Goal: Task Accomplishment & Management: Complete application form

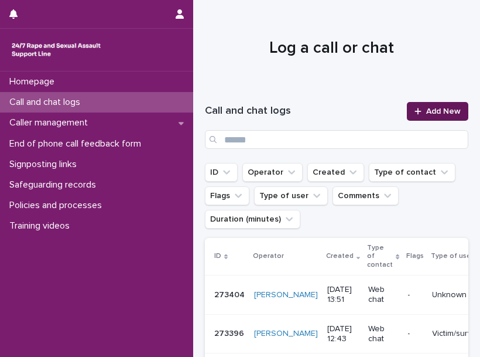
click at [427, 108] on span "Add New" at bounding box center [444, 111] width 35 height 8
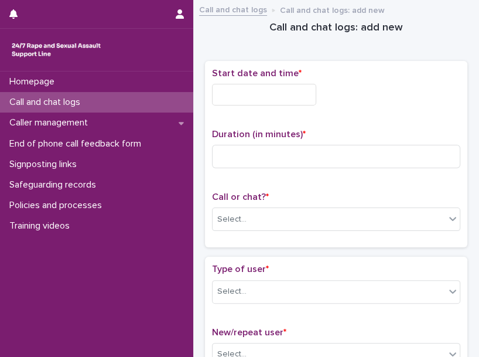
click at [252, 83] on div "Start date and time *" at bounding box center [336, 91] width 248 height 47
click at [258, 91] on input "text" at bounding box center [264, 95] width 104 height 22
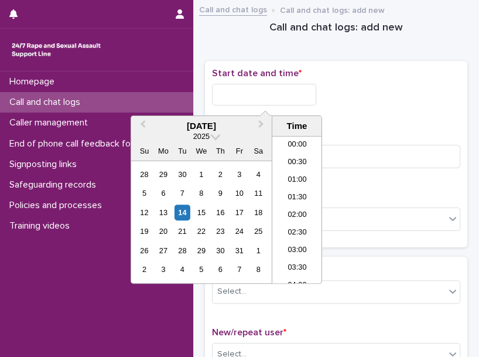
scroll to position [286, 0]
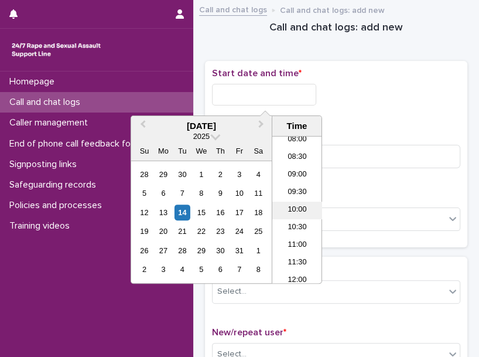
click at [303, 210] on li "10:00" at bounding box center [297, 211] width 50 height 18
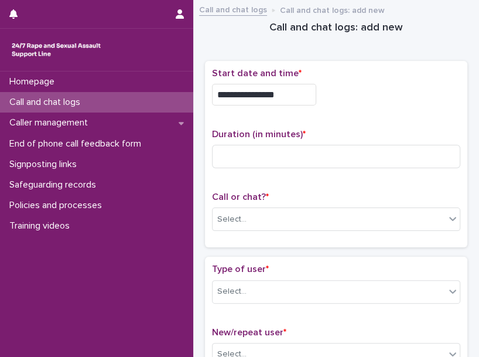
click at [304, 98] on input "**********" at bounding box center [264, 95] width 104 height 22
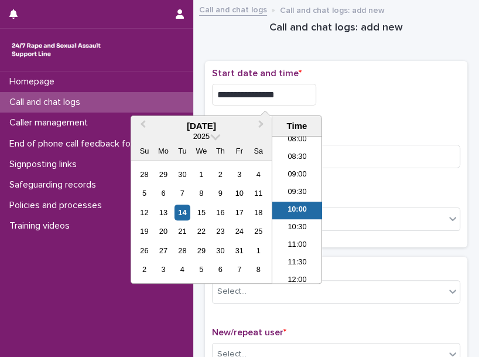
click at [304, 98] on input "**********" at bounding box center [264, 95] width 104 height 22
type input "**********"
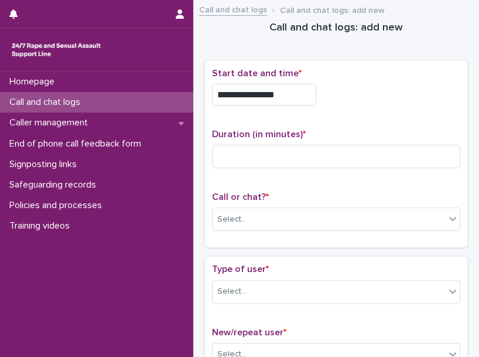
click at [403, 119] on div "**********" at bounding box center [336, 154] width 248 height 173
click at [388, 168] on div "Duration (in minutes) *" at bounding box center [336, 153] width 248 height 49
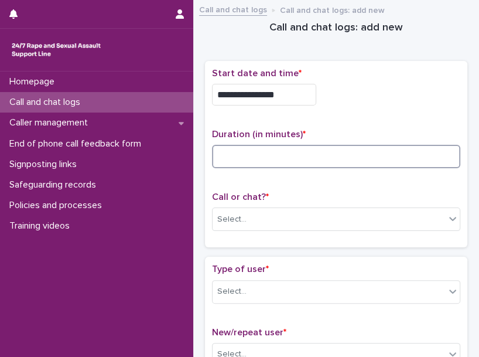
click at [407, 155] on input at bounding box center [336, 156] width 248 height 23
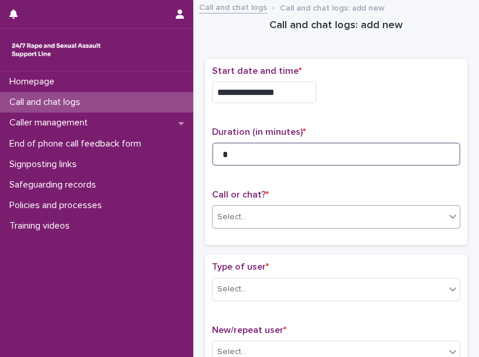
type input "*"
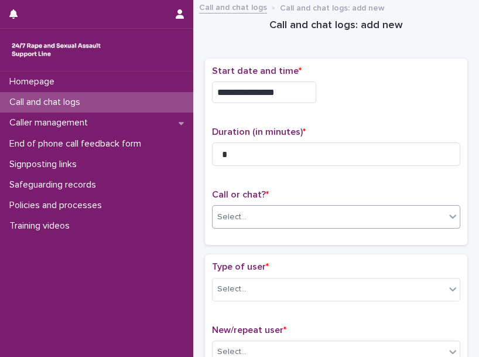
click at [239, 217] on div "Select..." at bounding box center [231, 217] width 29 height 12
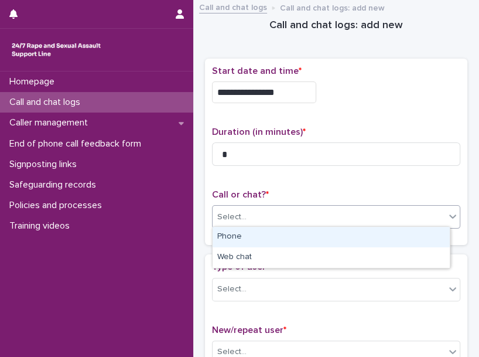
click at [241, 233] on div "Phone" at bounding box center [331, 237] width 237 height 21
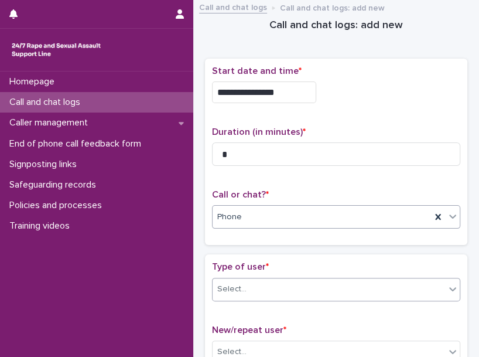
click at [258, 279] on div "Select..." at bounding box center [329, 288] width 233 height 19
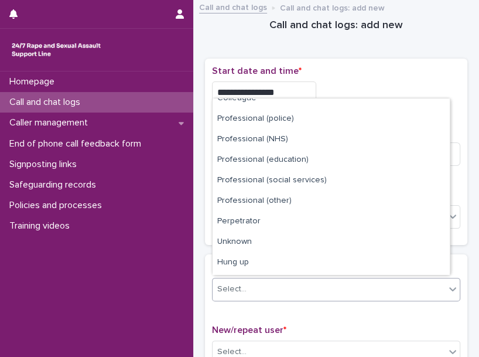
scroll to position [132, 0]
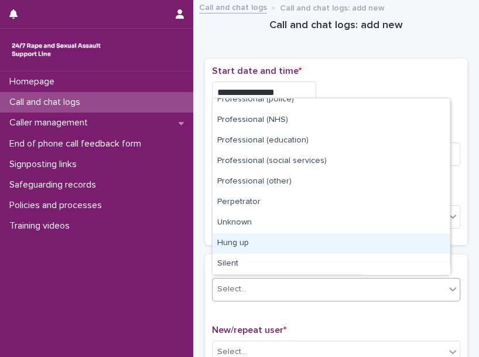
click at [330, 248] on div "Hung up" at bounding box center [331, 243] width 237 height 21
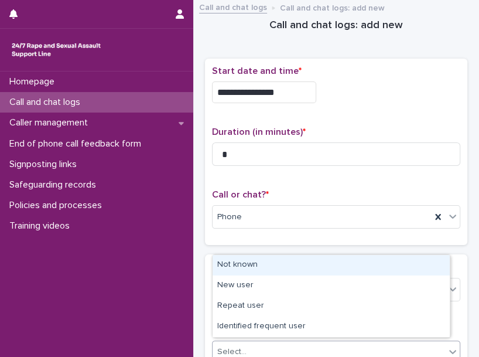
click at [289, 342] on div "Select..." at bounding box center [329, 351] width 233 height 19
click at [282, 262] on div "Not known" at bounding box center [331, 265] width 237 height 21
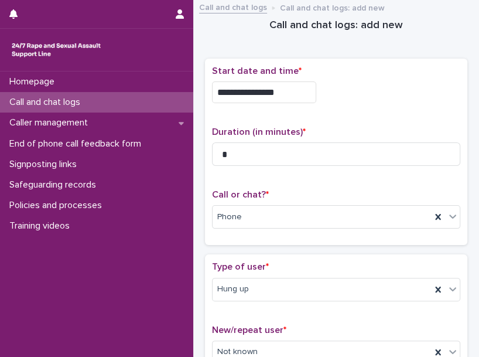
click at [282, 262] on p "Type of user *" at bounding box center [336, 266] width 248 height 11
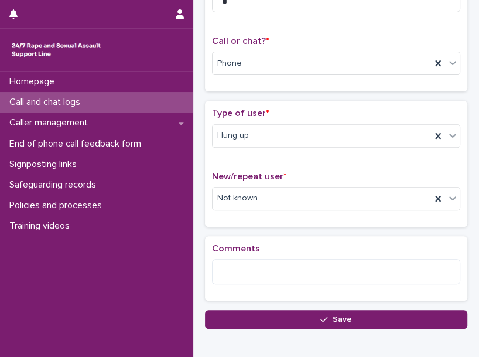
scroll to position [211, 0]
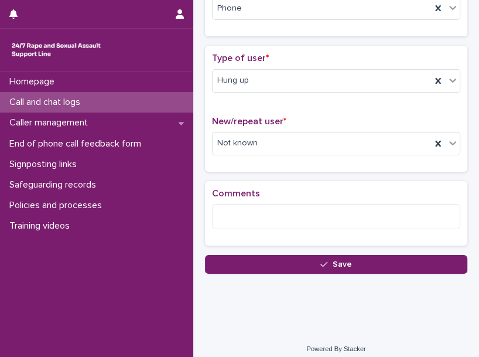
click at [282, 262] on button "Save" at bounding box center [336, 264] width 262 height 19
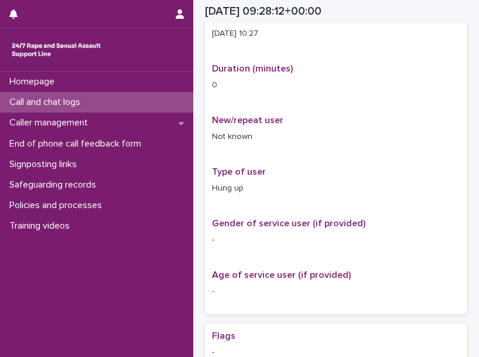
scroll to position [223, 0]
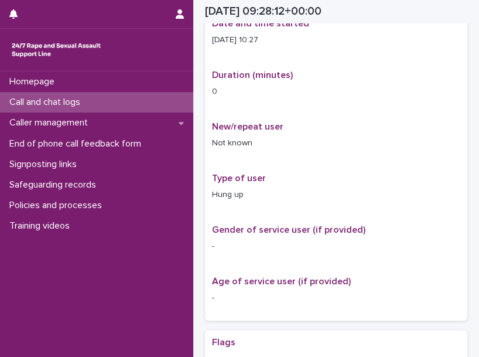
click at [146, 101] on div "Call and chat logs" at bounding box center [96, 102] width 193 height 21
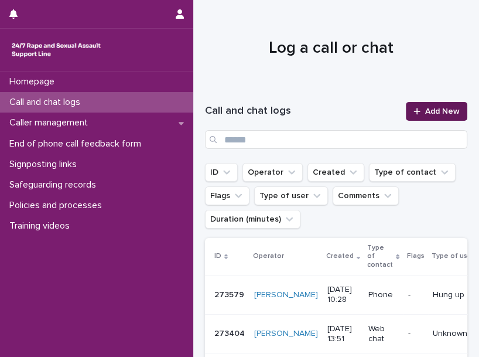
click at [415, 104] on link "Add New" at bounding box center [437, 111] width 62 height 19
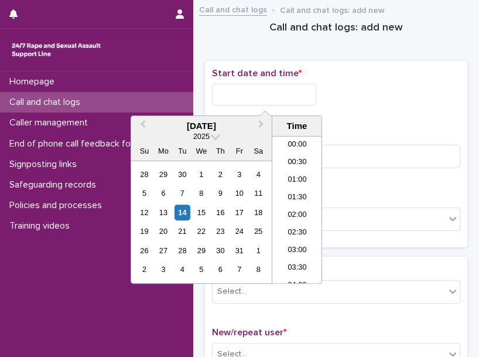
click at [258, 91] on input "text" at bounding box center [264, 95] width 104 height 22
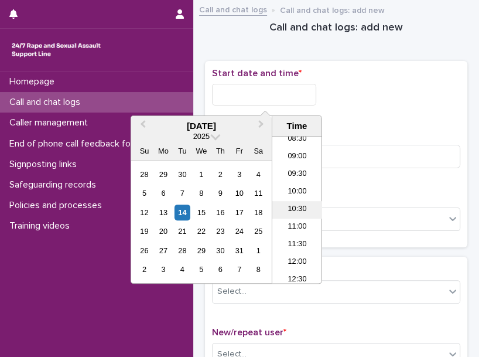
click at [299, 205] on li "10:30" at bounding box center [297, 210] width 50 height 18
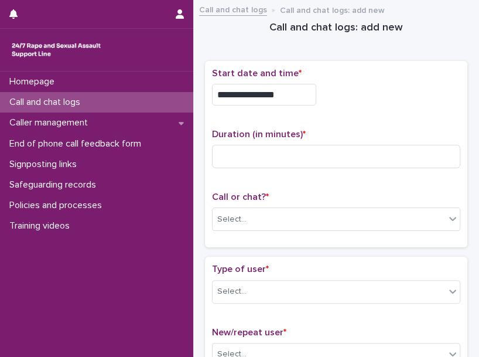
click at [316, 89] on input "**********" at bounding box center [264, 95] width 104 height 22
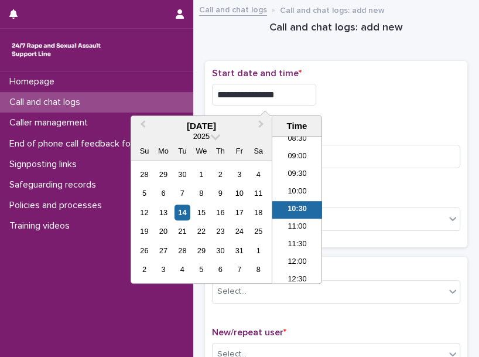
click at [316, 89] on input "**********" at bounding box center [264, 95] width 104 height 22
type input "**********"
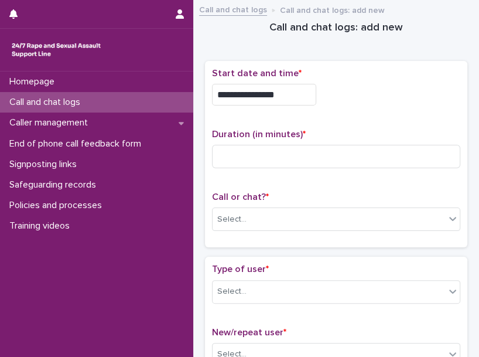
click at [368, 90] on div "**********" at bounding box center [336, 95] width 248 height 22
click at [254, 204] on div "Call or chat? * Select..." at bounding box center [336, 216] width 248 height 49
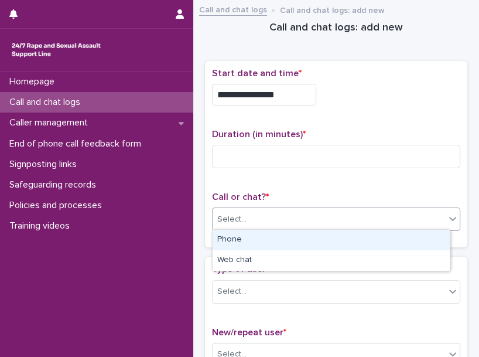
click at [254, 210] on div "Select..." at bounding box center [329, 219] width 233 height 19
click at [249, 239] on div "Phone" at bounding box center [331, 240] width 237 height 21
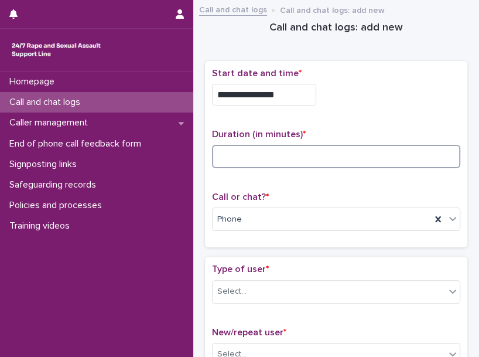
click at [307, 156] on input at bounding box center [336, 156] width 248 height 23
type input "*"
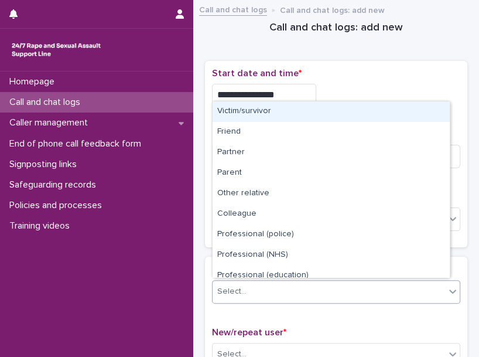
click at [446, 294] on div at bounding box center [453, 291] width 14 height 21
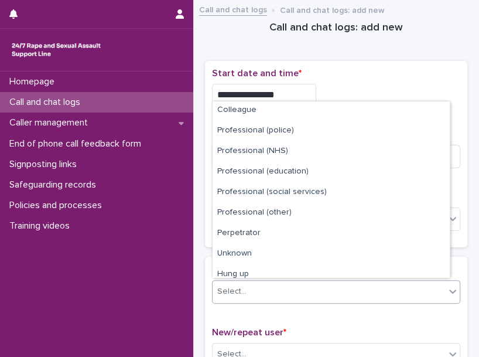
scroll to position [132, 0]
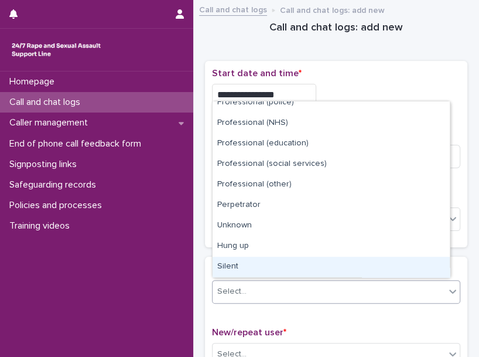
click at [350, 267] on div "Silent" at bounding box center [331, 267] width 237 height 21
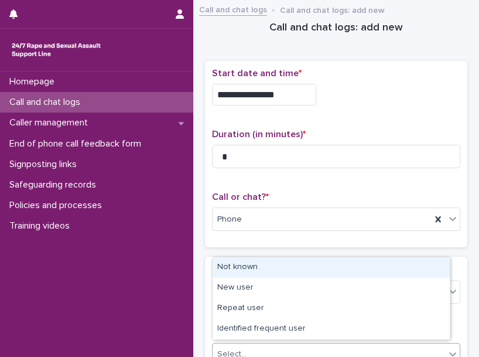
click at [337, 350] on div "Select..." at bounding box center [329, 353] width 233 height 19
click at [319, 267] on div "Not known" at bounding box center [331, 267] width 237 height 21
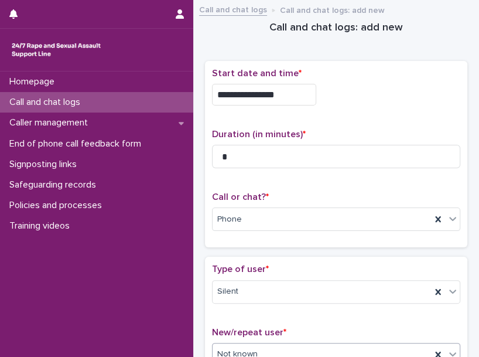
click at [319, 267] on p "Type of user *" at bounding box center [336, 269] width 248 height 11
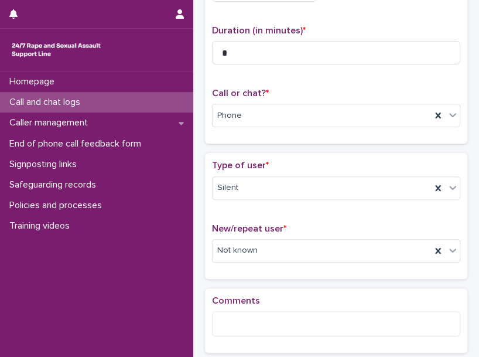
scroll to position [130, 0]
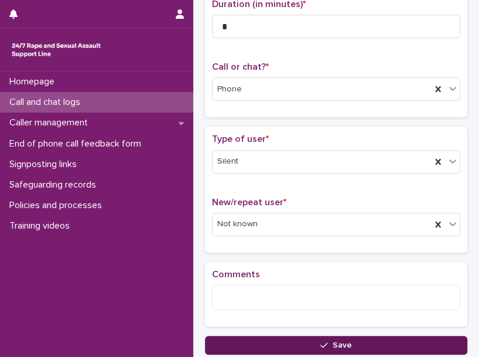
click at [345, 342] on span "Save" at bounding box center [342, 345] width 19 height 8
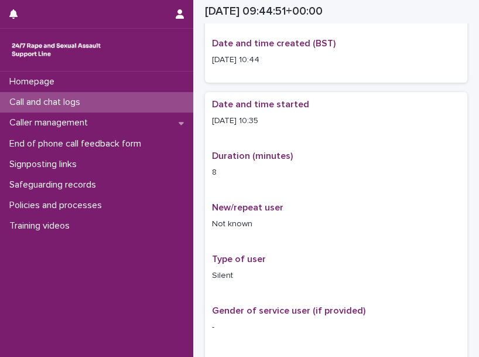
scroll to position [137, 0]
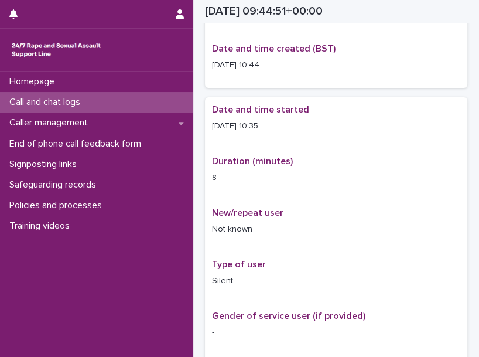
click at [143, 101] on div "Call and chat logs" at bounding box center [96, 102] width 193 height 21
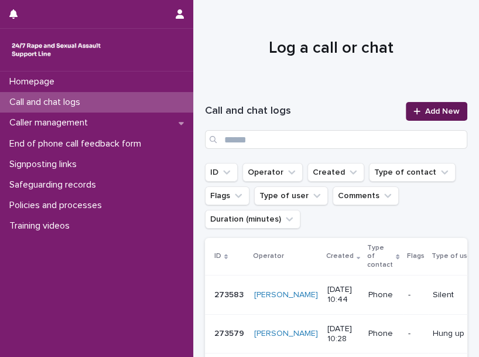
click at [425, 107] on span "Add New" at bounding box center [442, 111] width 35 height 8
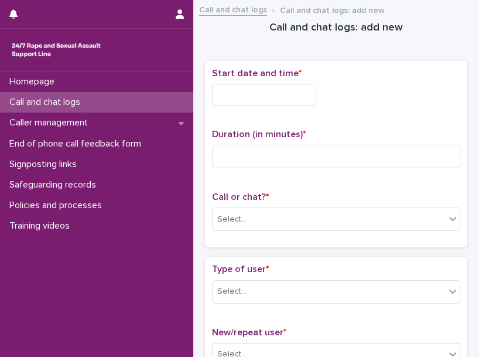
click at [284, 86] on input "text" at bounding box center [264, 95] width 104 height 22
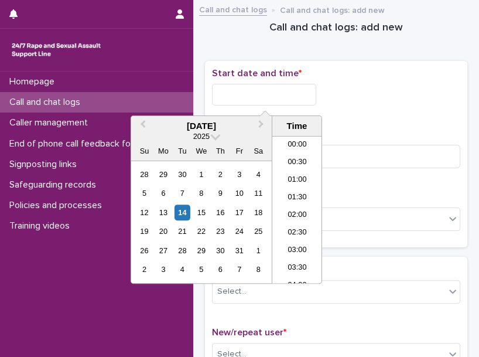
scroll to position [322, 0]
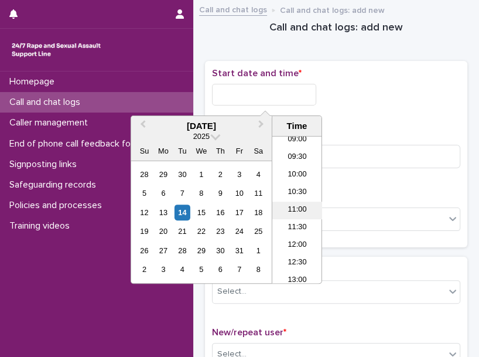
click at [302, 202] on li "11:00" at bounding box center [297, 211] width 50 height 18
click at [299, 85] on input "**********" at bounding box center [264, 95] width 104 height 22
type input "**********"
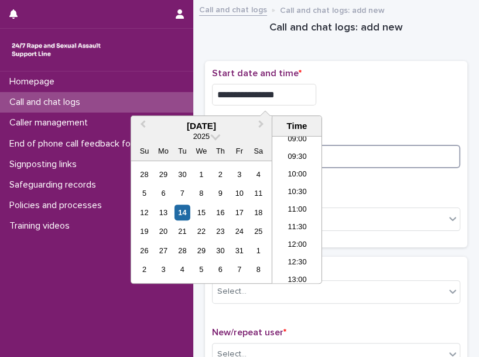
click at [354, 156] on input at bounding box center [336, 156] width 248 height 23
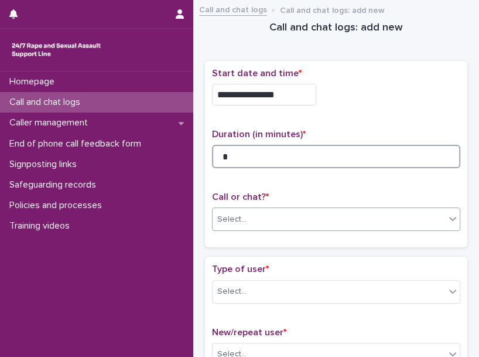
type input "*"
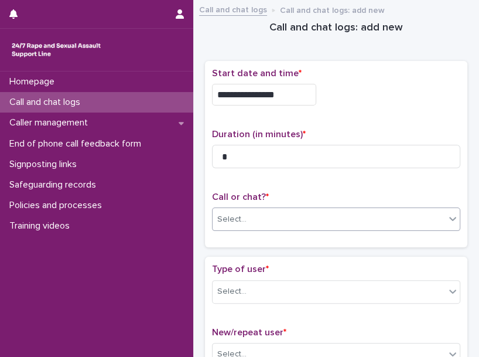
click at [312, 226] on div "Select..." at bounding box center [329, 219] width 233 height 19
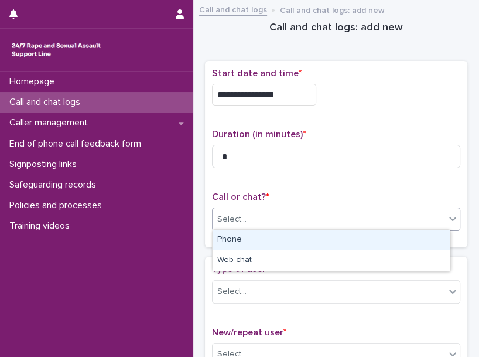
click at [273, 240] on div "Phone" at bounding box center [331, 240] width 237 height 21
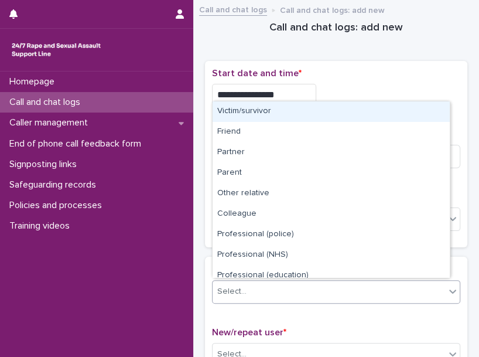
click at [391, 292] on div "Select..." at bounding box center [329, 291] width 233 height 19
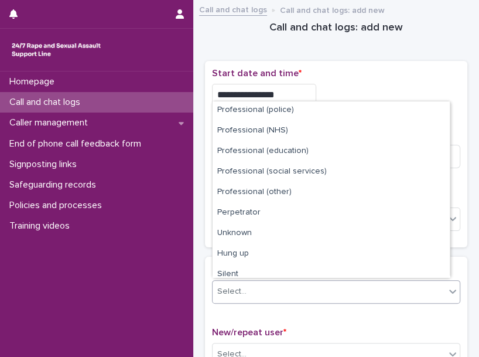
scroll to position [132, 0]
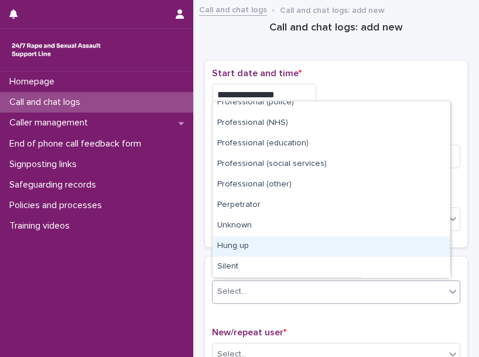
click at [393, 250] on div "Hung up" at bounding box center [331, 246] width 237 height 21
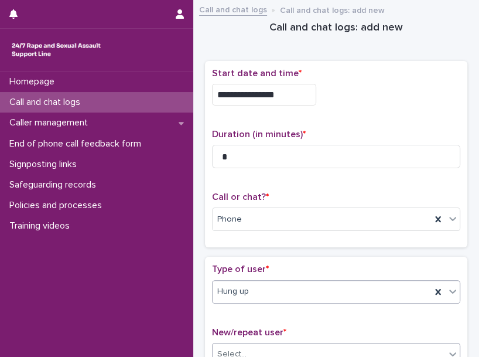
click at [306, 347] on div "Select..." at bounding box center [329, 353] width 233 height 19
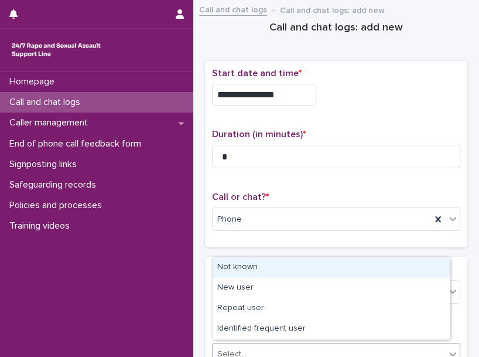
click at [282, 264] on div "Not known" at bounding box center [331, 267] width 237 height 21
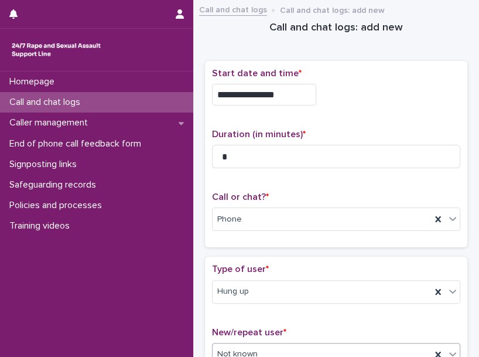
click at [282, 264] on p "Type of user *" at bounding box center [336, 269] width 248 height 11
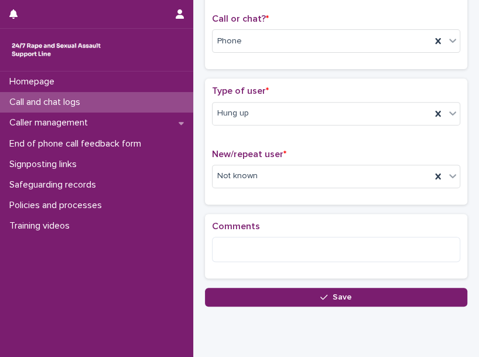
scroll to position [216, 0]
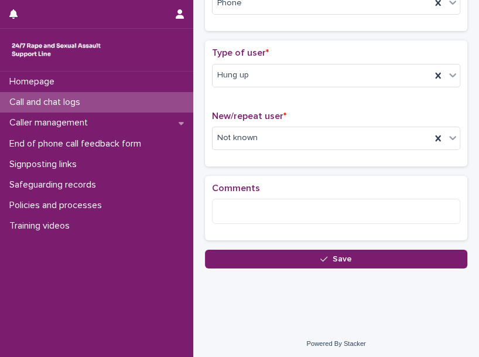
click at [282, 264] on button "Save" at bounding box center [336, 259] width 262 height 19
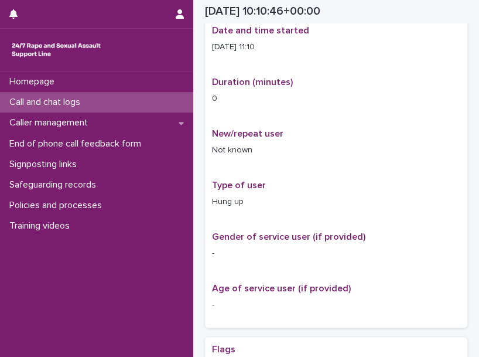
scroll to position [223, 0]
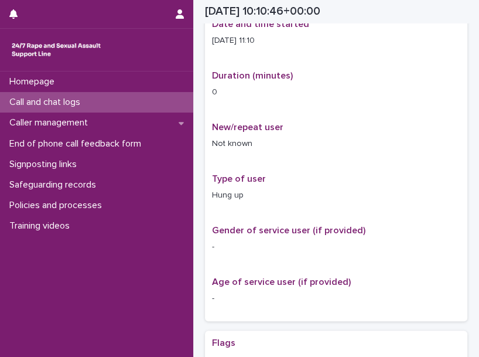
click at [139, 101] on div "Call and chat logs" at bounding box center [96, 102] width 193 height 21
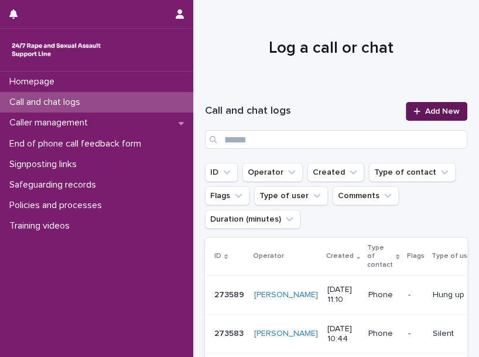
click at [425, 104] on link "Add New" at bounding box center [437, 111] width 62 height 19
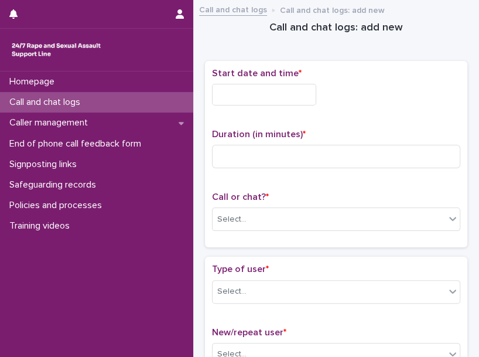
click at [287, 98] on input "text" at bounding box center [264, 95] width 104 height 22
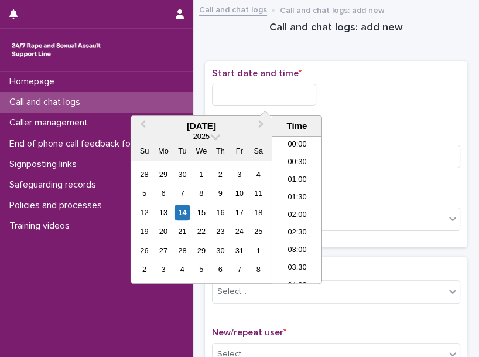
scroll to position [340, 0]
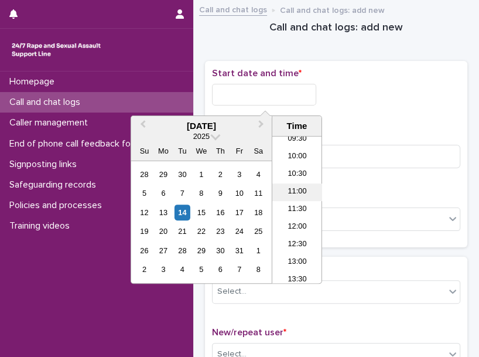
click at [299, 196] on li "11:00" at bounding box center [297, 192] width 50 height 18
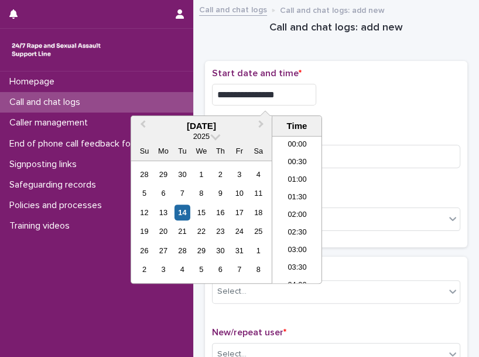
click at [301, 98] on input "**********" at bounding box center [264, 95] width 104 height 22
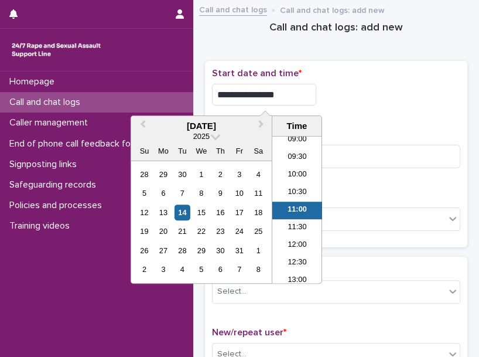
click at [301, 98] on input "**********" at bounding box center [264, 95] width 104 height 22
type input "**********"
click at [382, 94] on div "**********" at bounding box center [336, 95] width 248 height 22
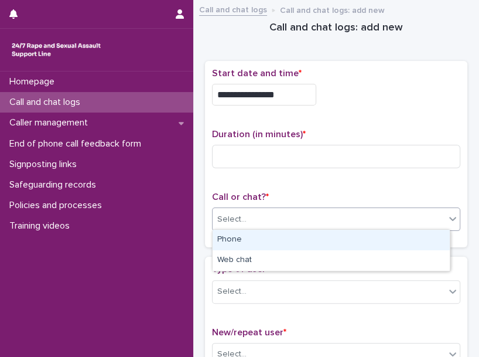
click at [256, 216] on div "Select..." at bounding box center [329, 219] width 233 height 19
click at [245, 235] on div "Phone" at bounding box center [331, 240] width 237 height 21
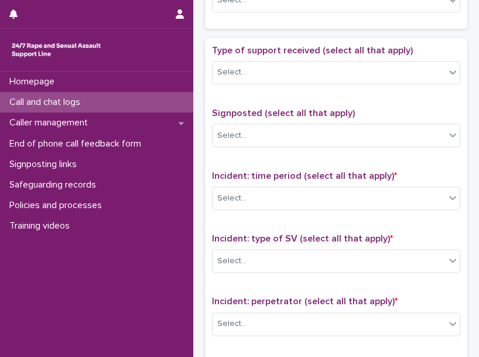
scroll to position [922, 0]
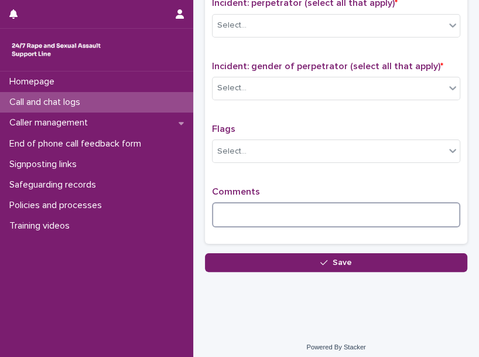
click at [256, 208] on textarea at bounding box center [336, 214] width 248 height 25
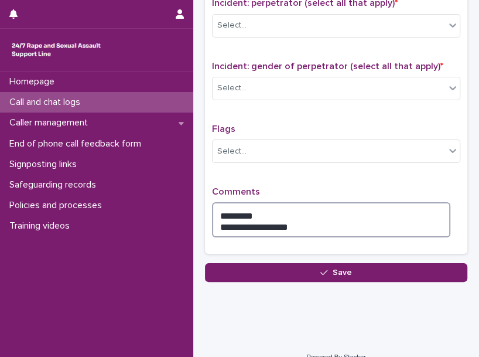
click at [228, 210] on textarea "**********" at bounding box center [331, 219] width 238 height 35
click at [298, 217] on textarea "**********" at bounding box center [331, 219] width 238 height 35
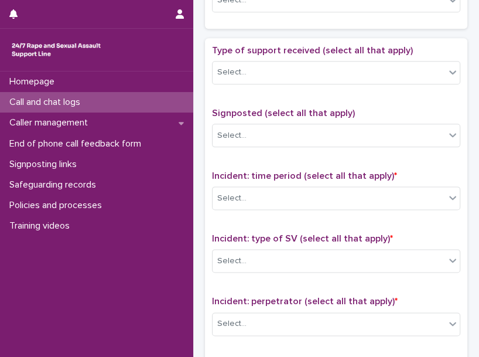
scroll to position [936, 0]
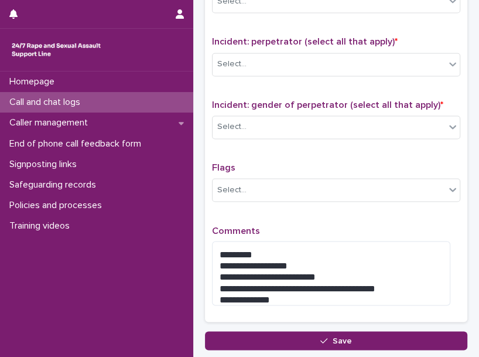
scroll to position [858, 0]
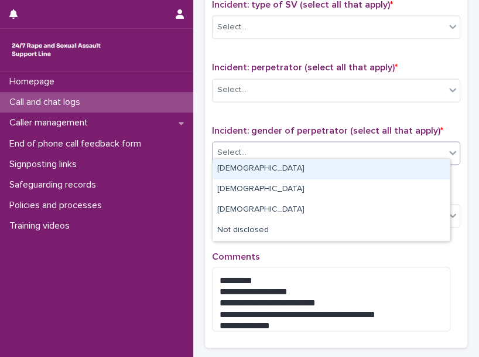
click at [313, 151] on div "Select..." at bounding box center [329, 152] width 233 height 19
click at [258, 172] on div "Male" at bounding box center [331, 169] width 237 height 21
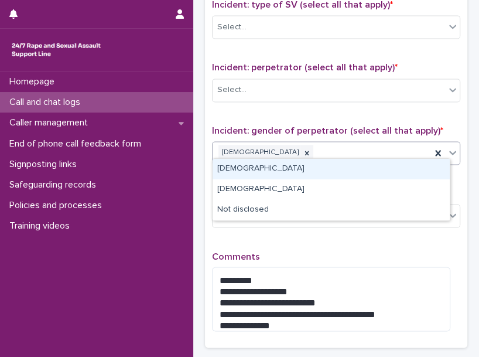
click at [332, 142] on div "Male" at bounding box center [322, 152] width 219 height 21
click at [284, 166] on div "Female" at bounding box center [331, 169] width 237 height 21
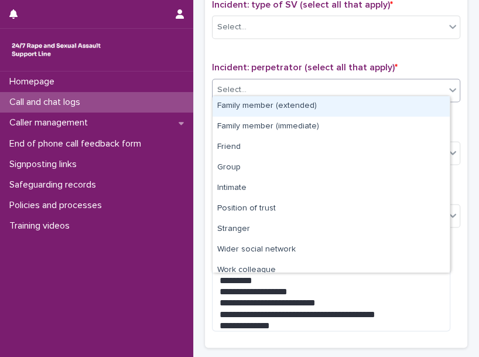
click at [266, 83] on div "Select..." at bounding box center [329, 89] width 233 height 19
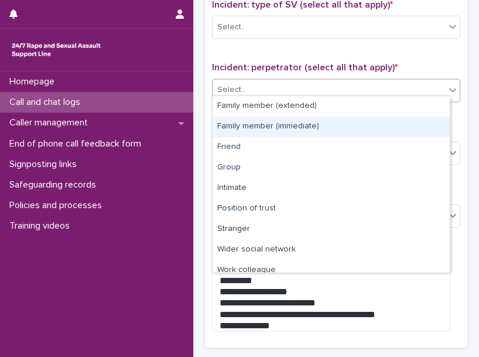
click at [285, 120] on div "Family member (immediate)" at bounding box center [331, 127] width 237 height 21
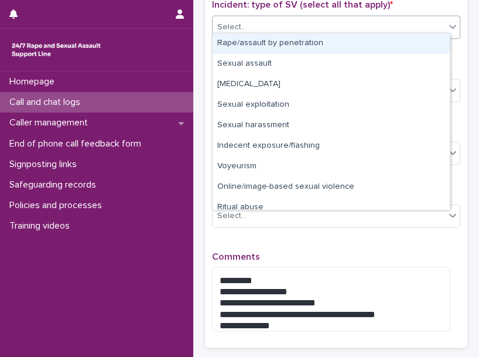
click at [271, 18] on div "Select..." at bounding box center [329, 27] width 233 height 19
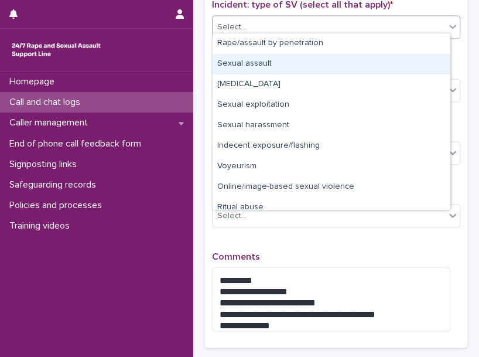
drag, startPoint x: 291, startPoint y: 52, endPoint x: 288, endPoint y: 59, distance: 8.0
click at [288, 59] on div "Sexual assault" at bounding box center [331, 64] width 237 height 21
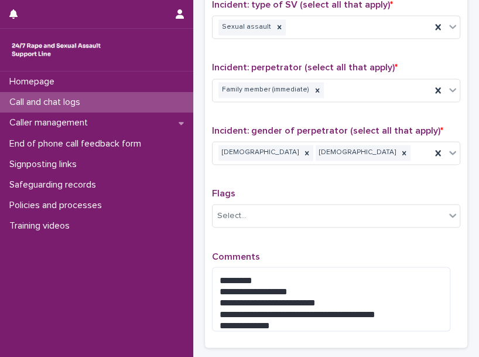
click at [288, 63] on span "Incident: perpetrator (select all that apply) *" at bounding box center [305, 67] width 186 height 9
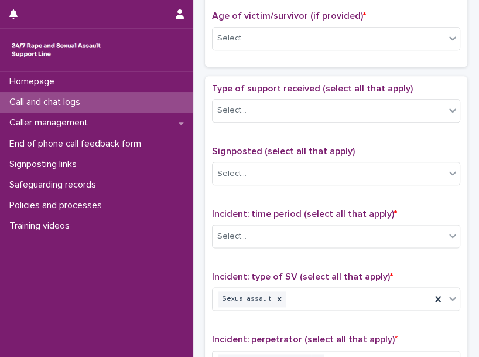
scroll to position [571, 0]
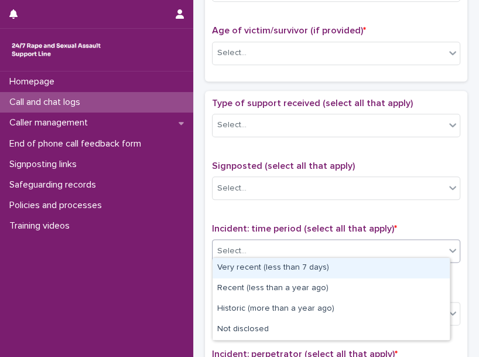
click at [251, 241] on div "Select..." at bounding box center [329, 250] width 233 height 19
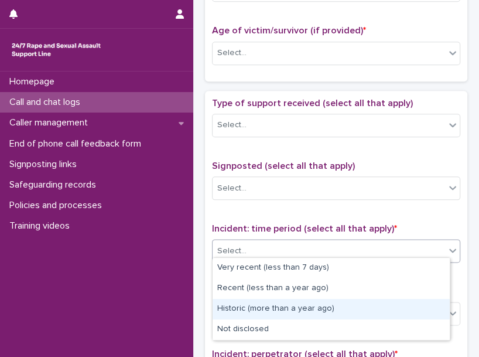
drag, startPoint x: 299, startPoint y: 277, endPoint x: 306, endPoint y: 311, distance: 34.7
click at [306, 311] on div "Historic (more than a year ago)" at bounding box center [331, 309] width 237 height 21
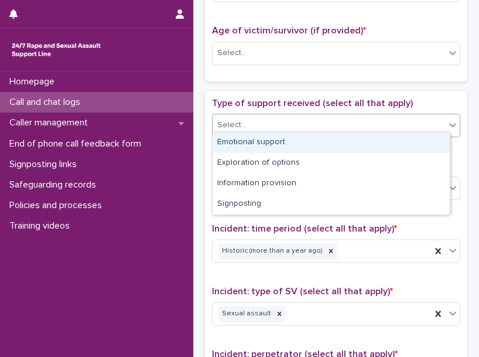
click at [309, 118] on div "Select..." at bounding box center [329, 124] width 233 height 19
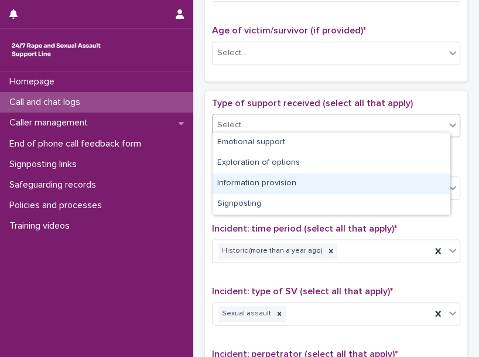
click at [293, 183] on div "Information provision" at bounding box center [331, 183] width 237 height 21
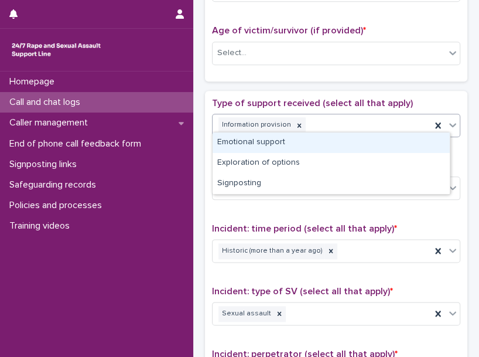
drag, startPoint x: 354, startPoint y: 121, endPoint x: 348, endPoint y: 135, distance: 15.2
click at [348, 135] on body "**********" at bounding box center [239, 178] width 479 height 357
click at [348, 135] on div "Emotional support" at bounding box center [331, 142] width 237 height 21
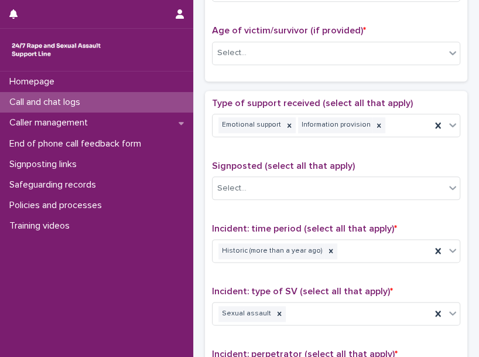
click at [348, 135] on div "Type of support received (select all that apply) Emotional support Information …" at bounding box center [336, 122] width 248 height 49
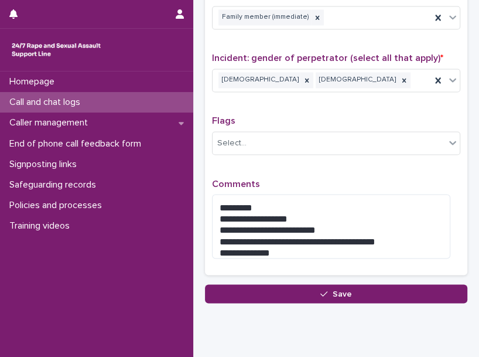
scroll to position [961, 0]
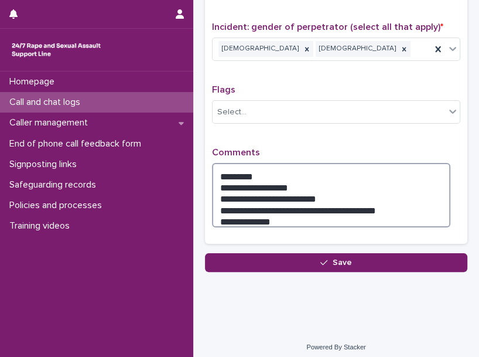
click at [281, 210] on textarea "**********" at bounding box center [331, 195] width 238 height 64
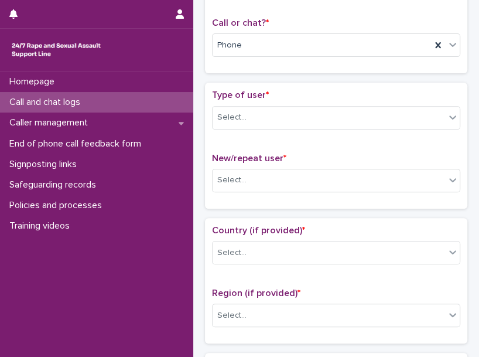
scroll to position [208, 0]
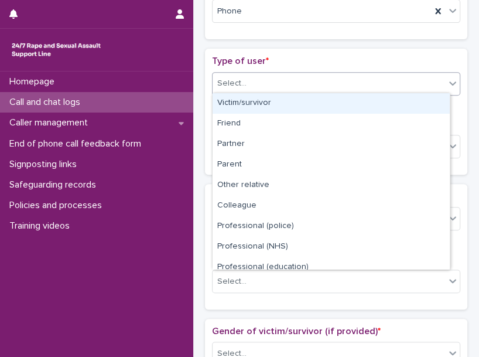
click at [244, 83] on div "Select..." at bounding box center [231, 83] width 29 height 12
click at [249, 99] on div "Victim/survivor" at bounding box center [331, 103] width 237 height 21
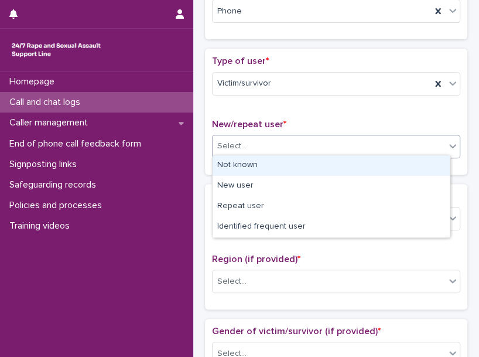
click at [265, 141] on div "Select..." at bounding box center [329, 146] width 233 height 19
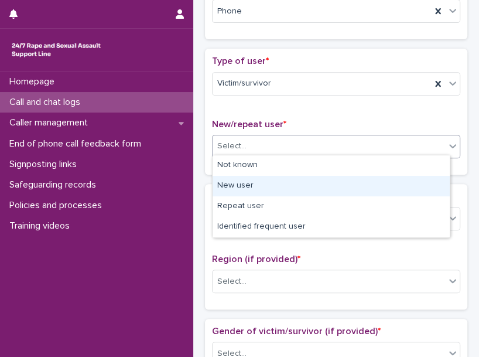
click at [287, 181] on div "New user" at bounding box center [331, 186] width 237 height 21
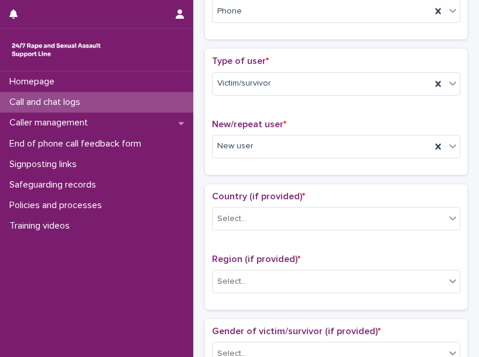
click at [287, 184] on div "Country (if provided) * Select... Region (if provided) * Select..." at bounding box center [336, 246] width 262 height 125
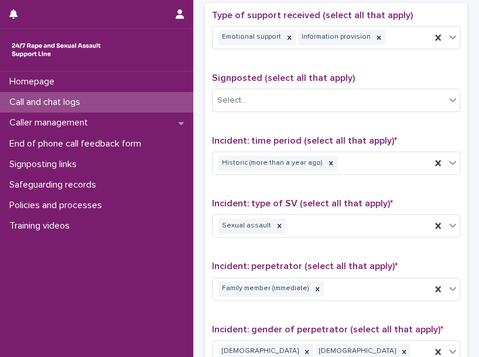
scroll to position [971, 0]
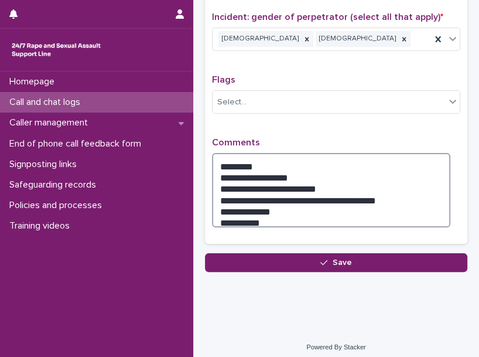
click at [298, 209] on textarea "**********" at bounding box center [331, 190] width 238 height 74
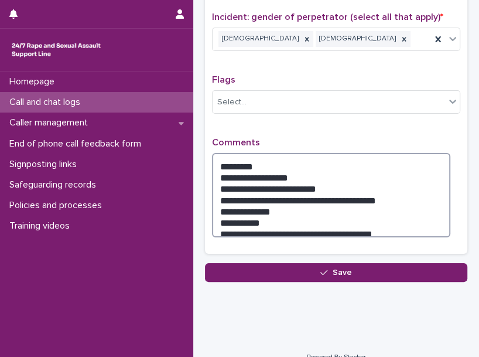
type textarea "**********"
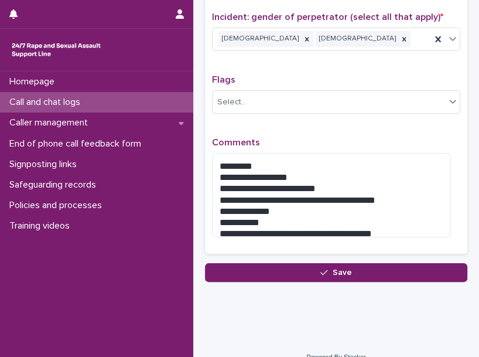
click at [440, 137] on p "Comments" at bounding box center [336, 142] width 248 height 11
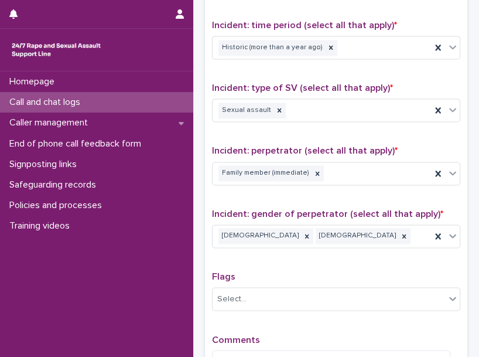
scroll to position [773, 0]
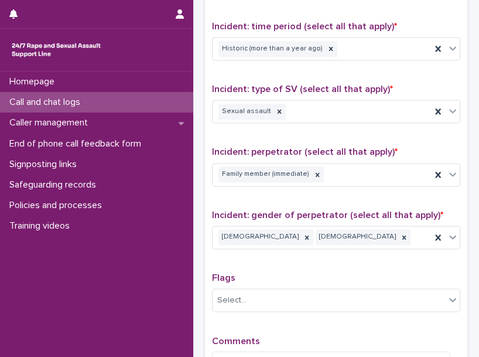
click at [288, 130] on div "**********" at bounding box center [336, 170] width 248 height 549
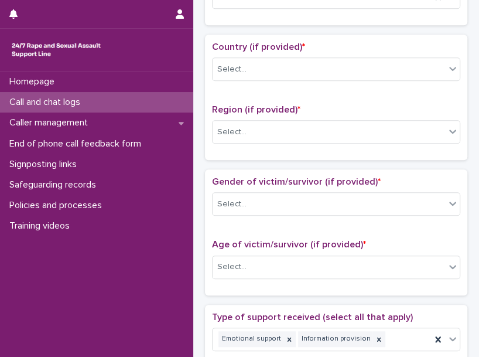
scroll to position [45, 0]
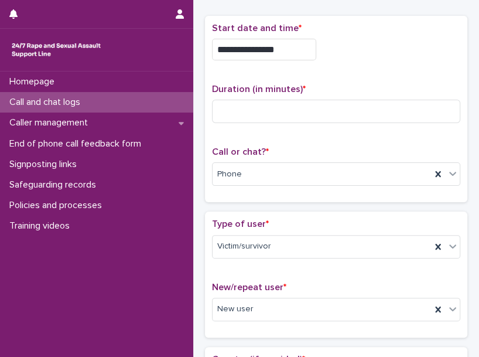
click at [428, 54] on div "**********" at bounding box center [336, 50] width 248 height 22
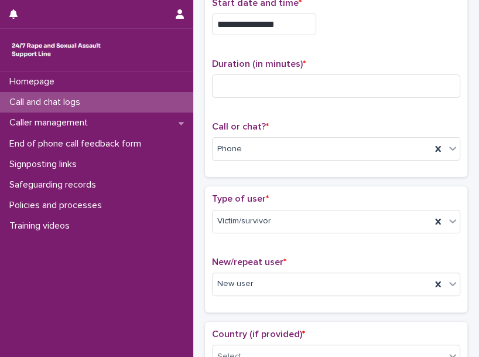
scroll to position [71, 0]
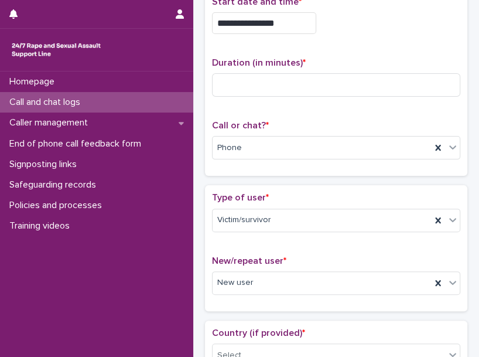
click at [370, 54] on div "**********" at bounding box center [336, 82] width 248 height 173
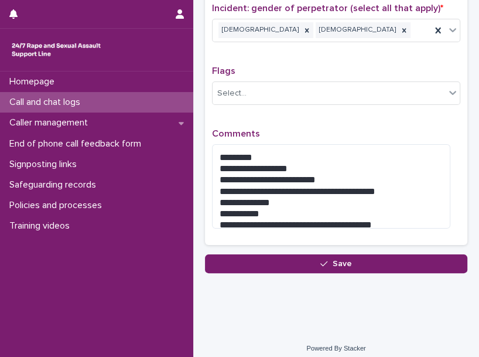
scroll to position [981, 0]
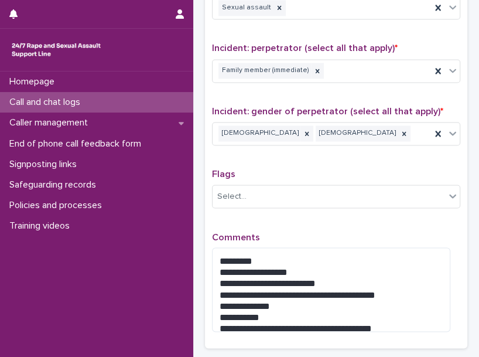
scroll to position [903, 0]
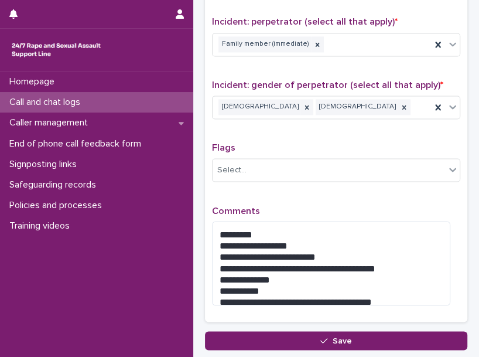
click at [366, 68] on div "**********" at bounding box center [336, 40] width 248 height 549
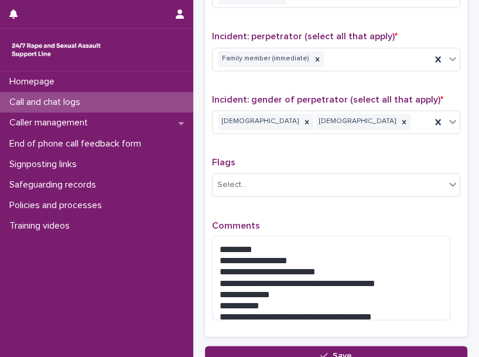
scroll to position [936, 0]
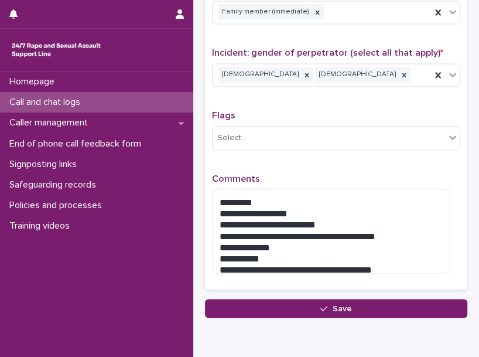
click at [347, 95] on div "**********" at bounding box center [336, 7] width 248 height 549
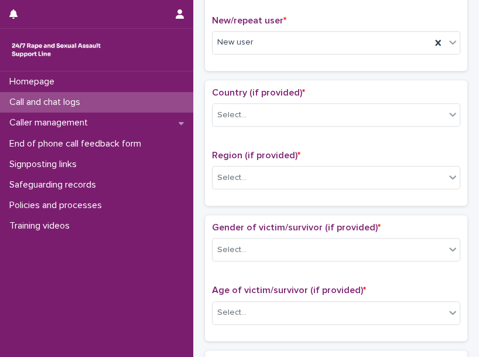
scroll to position [0, 0]
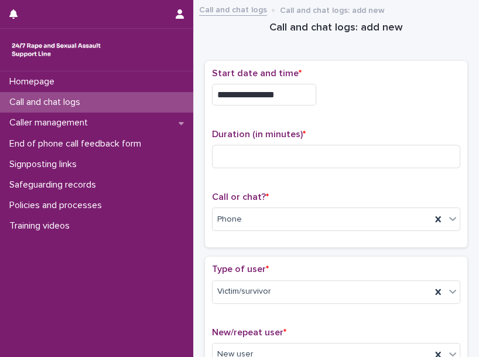
click at [401, 64] on div "**********" at bounding box center [336, 154] width 262 height 187
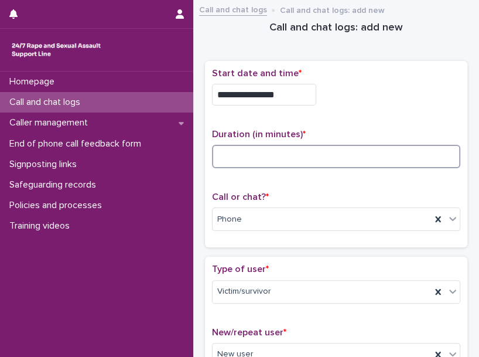
click at [244, 153] on input at bounding box center [336, 156] width 248 height 23
type input "**"
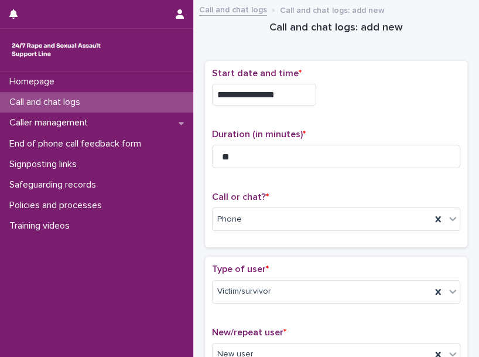
click at [357, 123] on div "**********" at bounding box center [336, 154] width 248 height 173
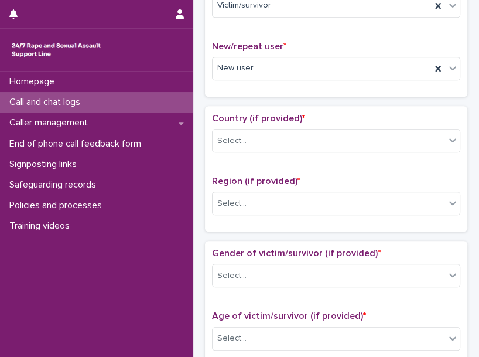
scroll to position [312, 0]
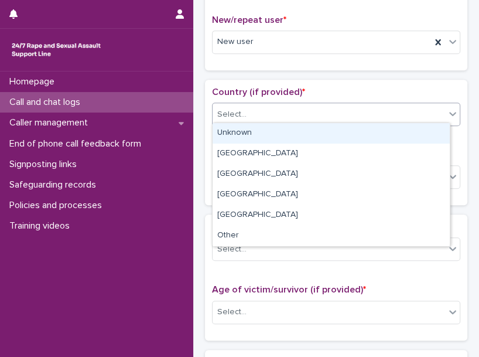
click at [331, 114] on div "Select..." at bounding box center [329, 114] width 233 height 19
click at [282, 133] on div "Unknown" at bounding box center [331, 133] width 237 height 21
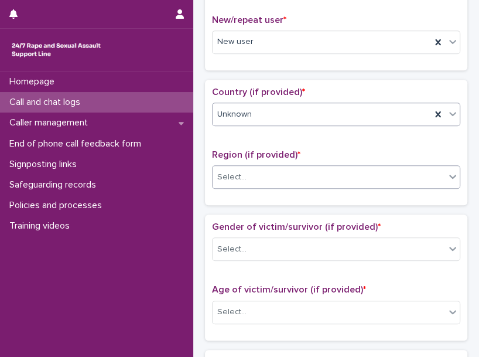
click at [274, 172] on div "Select..." at bounding box center [329, 177] width 233 height 19
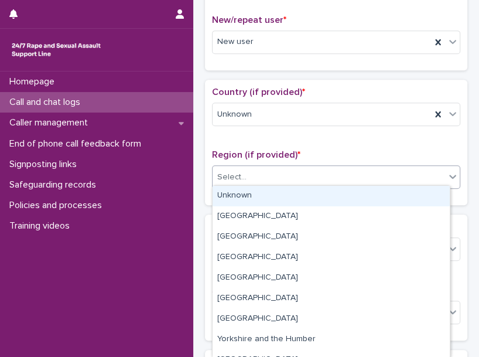
click at [274, 188] on div "Unknown" at bounding box center [331, 196] width 237 height 21
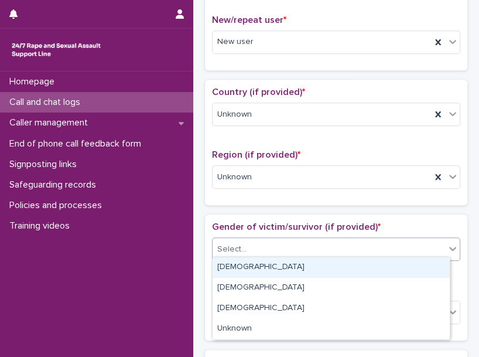
click at [261, 250] on div "Select..." at bounding box center [329, 249] width 233 height 19
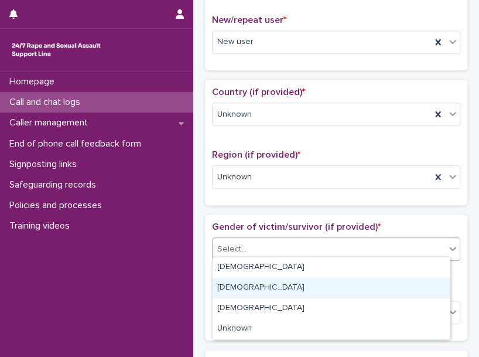
click at [258, 294] on div "Male" at bounding box center [331, 288] width 237 height 21
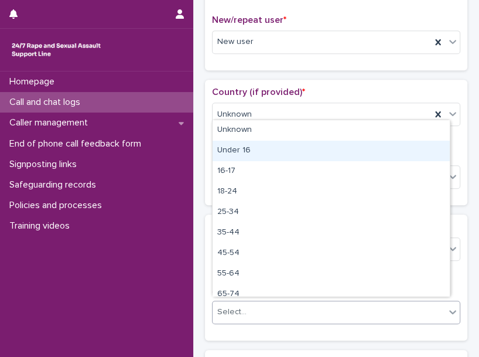
click at [333, 137] on body "**********" at bounding box center [239, 178] width 479 height 357
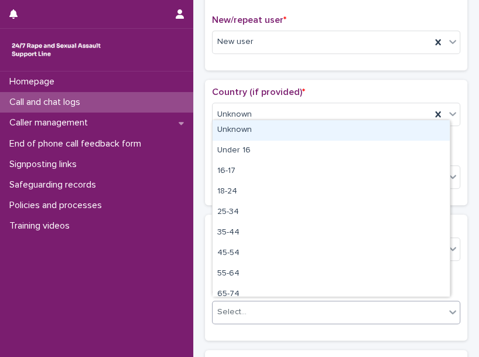
click at [333, 137] on div "Unknown" at bounding box center [331, 130] width 237 height 21
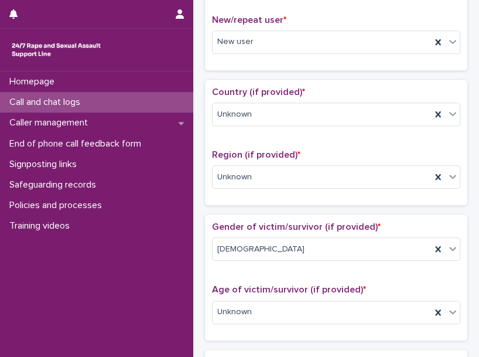
click at [333, 137] on div "Country (if provided) * Unknown Region (if provided) * Unknown" at bounding box center [336, 142] width 248 height 111
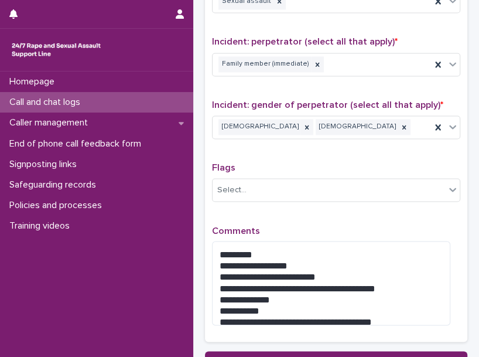
scroll to position [981, 0]
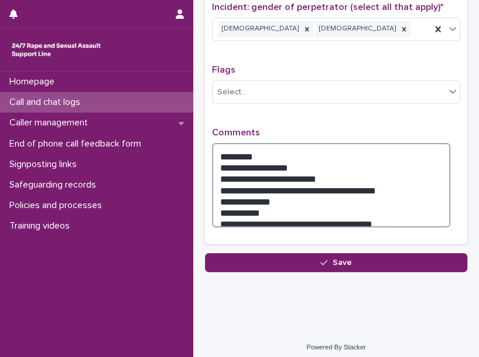
drag, startPoint x: 214, startPoint y: 149, endPoint x: 299, endPoint y: 141, distance: 85.9
click at [299, 143] on textarea "**********" at bounding box center [331, 185] width 238 height 84
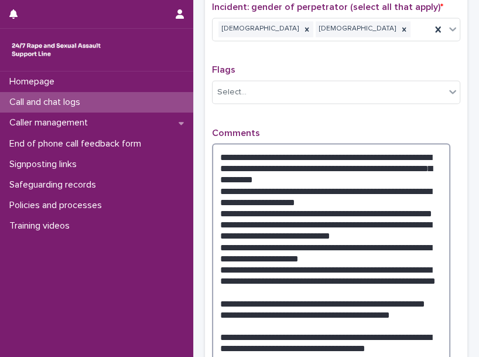
drag, startPoint x: 219, startPoint y: 331, endPoint x: 387, endPoint y: 393, distance: 179.2
click at [387, 356] on html "**********" at bounding box center [239, 178] width 479 height 357
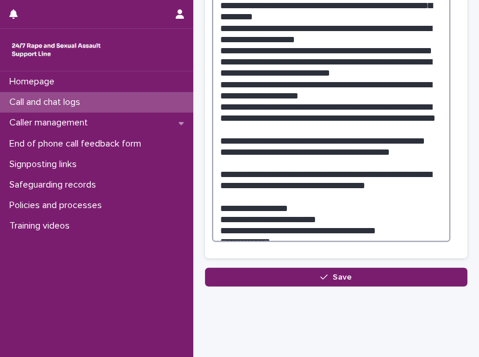
scroll to position [1158, 0]
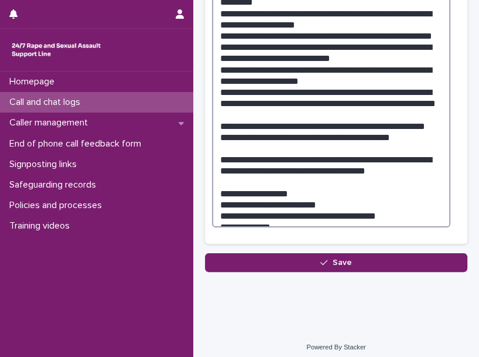
drag, startPoint x: 223, startPoint y: 158, endPoint x: 407, endPoint y: 225, distance: 195.2
click at [407, 225] on div "**********" at bounding box center [336, 93] width 248 height 286
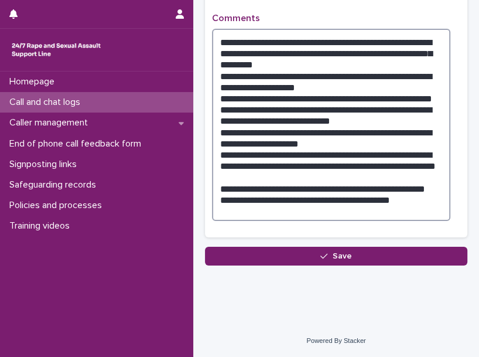
scroll to position [1089, 0]
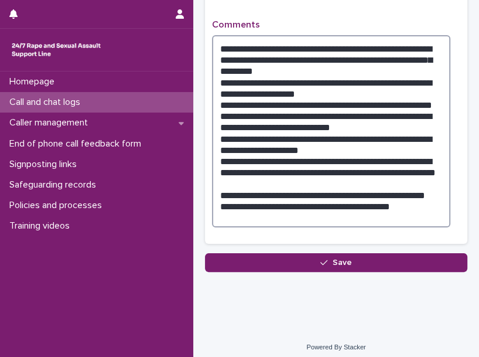
drag, startPoint x: 436, startPoint y: 90, endPoint x: 473, endPoint y: 126, distance: 51.4
click at [445, 98] on textarea "**********" at bounding box center [331, 131] width 238 height 192
click at [411, 95] on textarea "**********" at bounding box center [331, 131] width 238 height 192
click at [436, 93] on textarea "**********" at bounding box center [331, 131] width 238 height 192
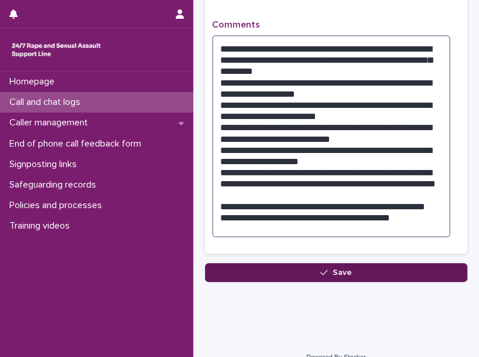
type textarea "**********"
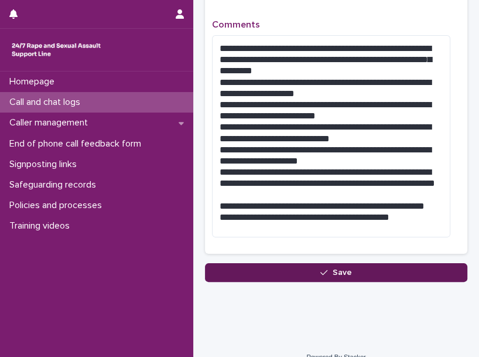
click at [293, 267] on button "Save" at bounding box center [336, 272] width 262 height 19
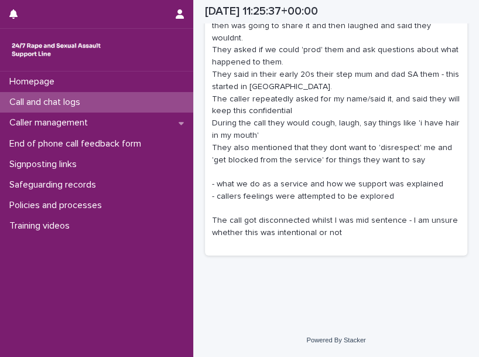
scroll to position [951, 0]
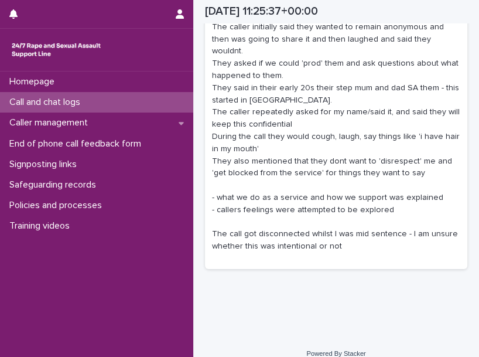
click at [121, 103] on div "Call and chat logs" at bounding box center [96, 102] width 193 height 21
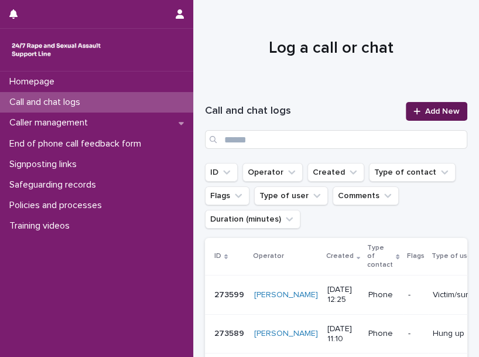
click at [443, 109] on span "Add New" at bounding box center [442, 111] width 35 height 8
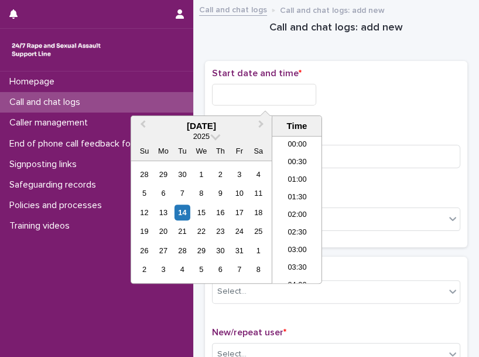
click at [246, 91] on input "text" at bounding box center [264, 95] width 104 height 22
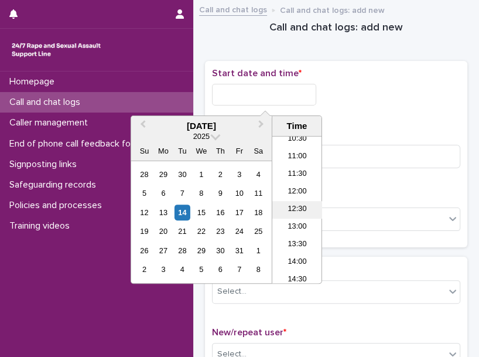
click at [301, 204] on li "12:30" at bounding box center [297, 210] width 50 height 18
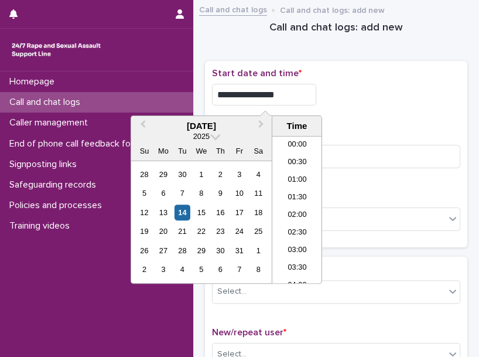
click at [305, 88] on input "**********" at bounding box center [264, 95] width 104 height 22
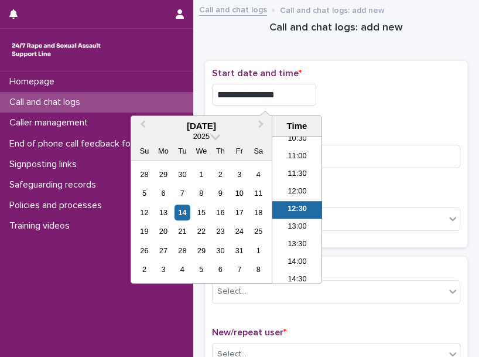
click at [305, 88] on input "**********" at bounding box center [264, 95] width 104 height 22
type input "**********"
click at [411, 79] on p "Start date and time *" at bounding box center [336, 73] width 248 height 11
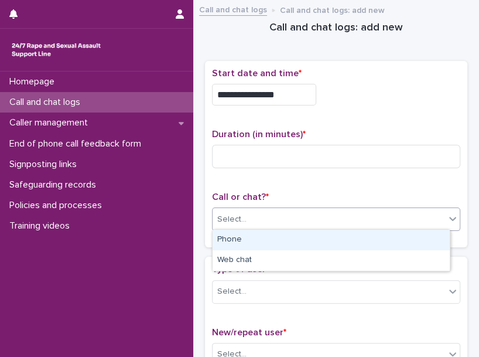
click at [259, 215] on div "Select..." at bounding box center [329, 219] width 233 height 19
click at [257, 237] on div "Phone" at bounding box center [331, 240] width 237 height 21
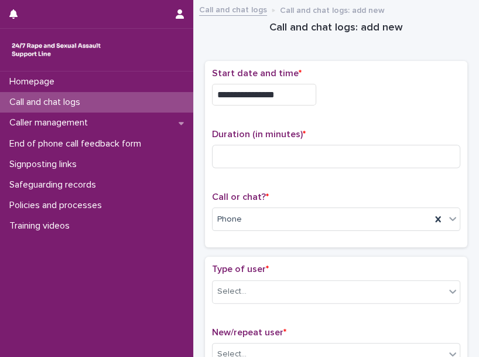
click at [284, 141] on div "Duration (in minutes) *" at bounding box center [336, 153] width 248 height 49
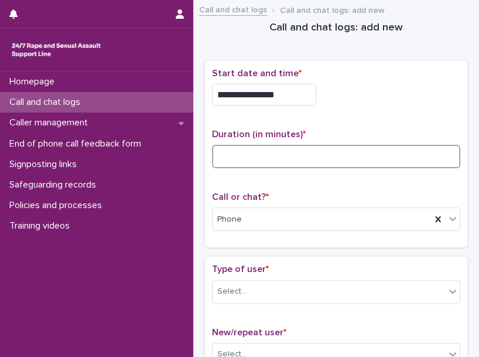
click at [285, 145] on input at bounding box center [336, 156] width 248 height 23
type input "*"
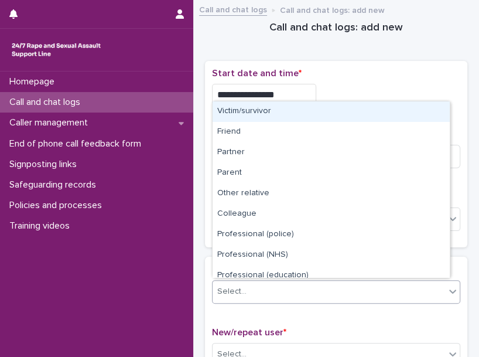
click at [322, 299] on div "Select..." at bounding box center [336, 291] width 248 height 23
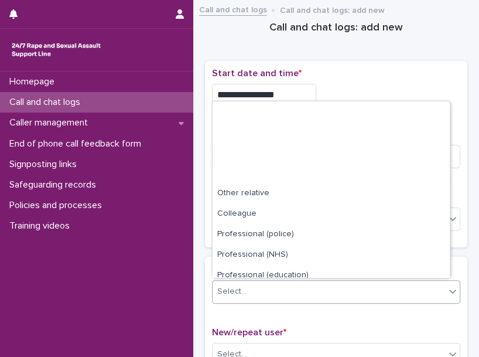
scroll to position [132, 0]
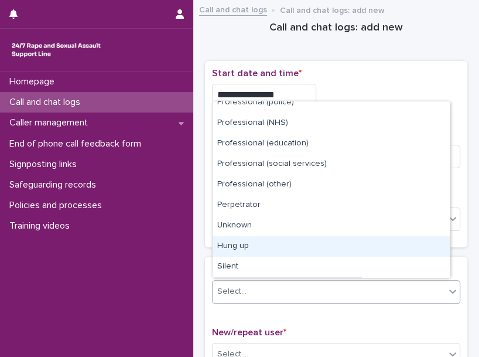
click at [360, 246] on div "Hung up" at bounding box center [331, 246] width 237 height 21
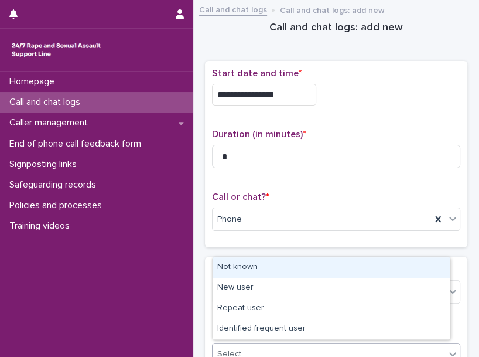
click at [313, 344] on div "Select..." at bounding box center [329, 353] width 233 height 19
click at [303, 264] on div "Not known" at bounding box center [331, 267] width 237 height 21
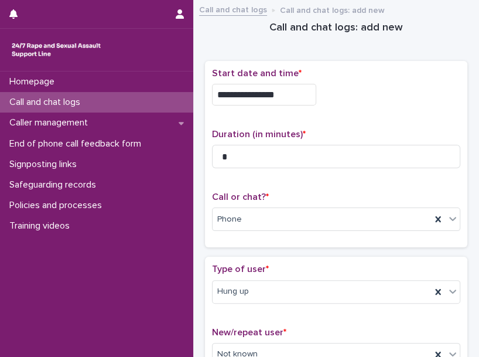
click at [303, 264] on p "Type of user *" at bounding box center [336, 269] width 248 height 11
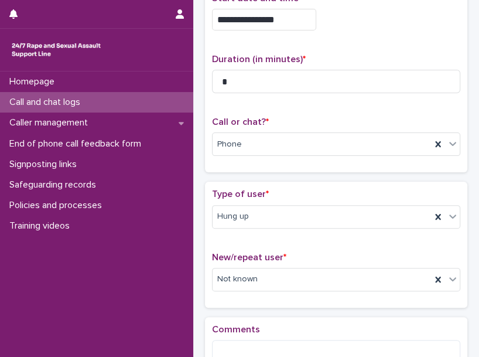
scroll to position [78, 0]
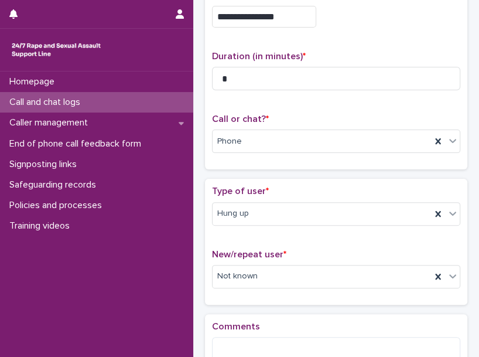
click at [305, 245] on div "Type of user * Hung up New/repeat user * Not known" at bounding box center [336, 241] width 248 height 111
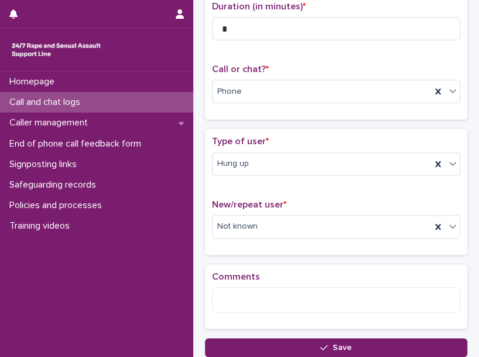
scroll to position [130, 0]
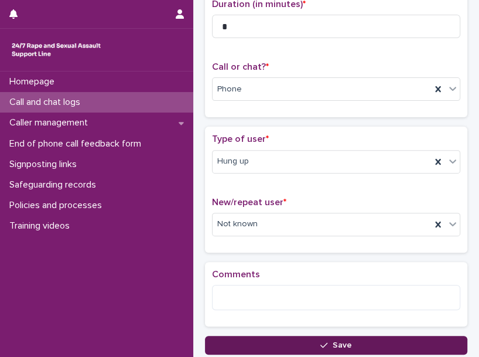
click at [283, 344] on button "Save" at bounding box center [336, 345] width 262 height 19
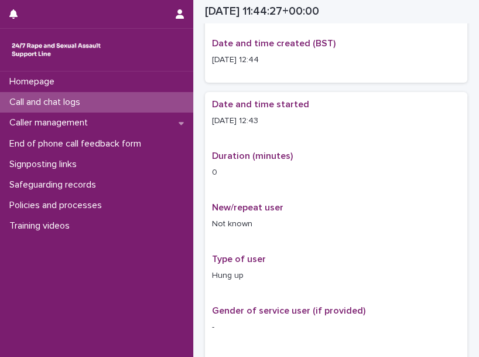
scroll to position [137, 0]
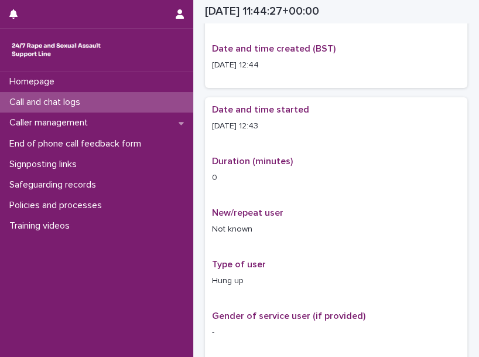
click at [155, 104] on div "Call and chat logs" at bounding box center [96, 102] width 193 height 21
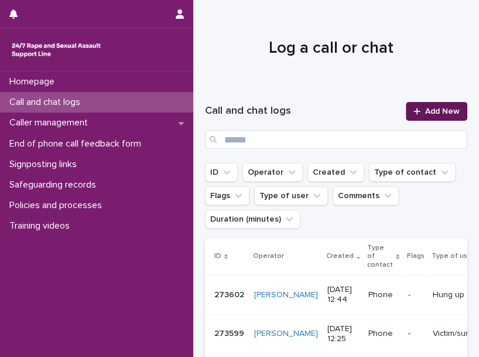
click at [444, 108] on span "Add New" at bounding box center [442, 111] width 35 height 8
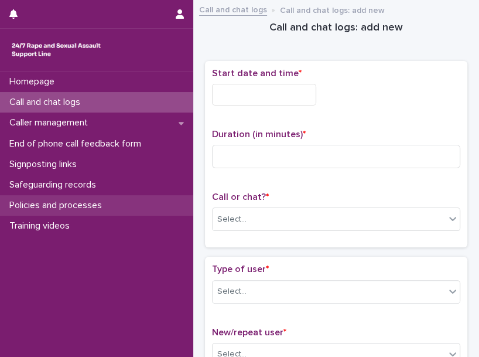
click at [101, 195] on div "Policies and processes" at bounding box center [96, 205] width 193 height 21
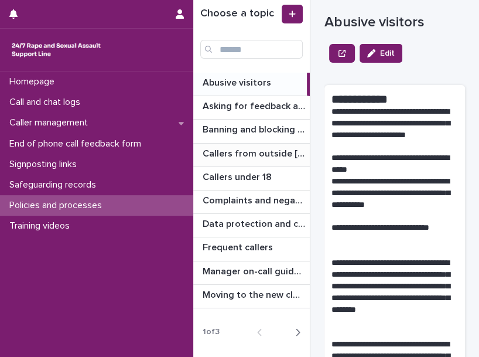
click at [278, 151] on p "Callers from outside England & Wales" at bounding box center [255, 152] width 105 height 13
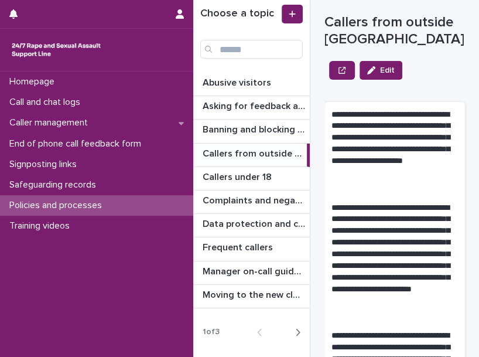
click at [296, 335] on icon "button" at bounding box center [297, 332] width 5 height 11
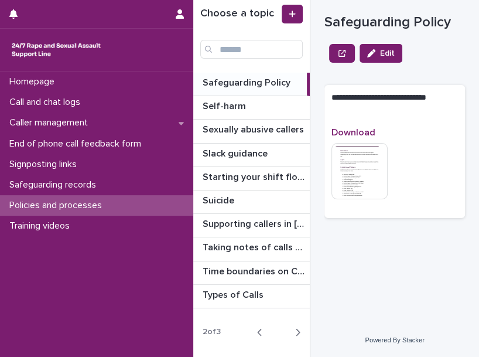
click at [296, 335] on icon "button" at bounding box center [297, 332] width 5 height 11
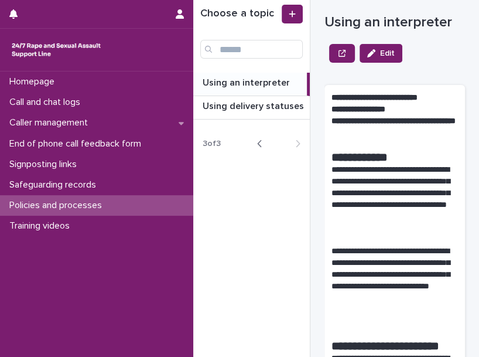
click at [262, 143] on icon "button" at bounding box center [259, 143] width 5 height 11
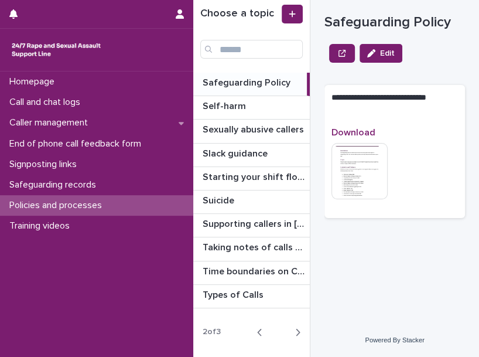
click at [262, 144] on div "Slack guidance Slack guidance" at bounding box center [251, 155] width 117 height 23
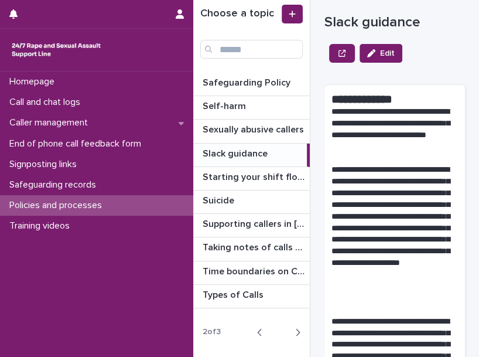
click at [258, 331] on icon "button" at bounding box center [260, 332] width 4 height 7
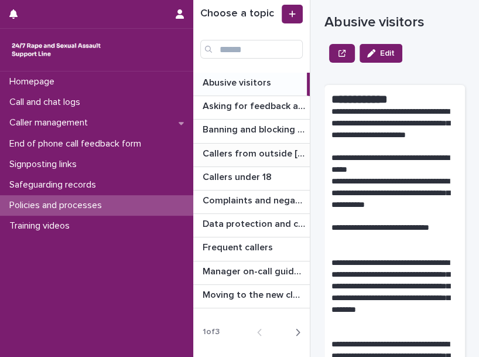
click at [268, 151] on p "Callers from outside England & Wales" at bounding box center [255, 152] width 105 height 13
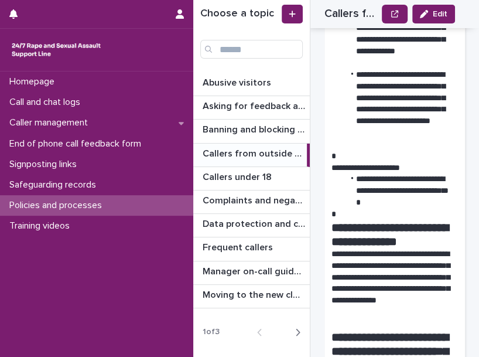
scroll to position [532, 0]
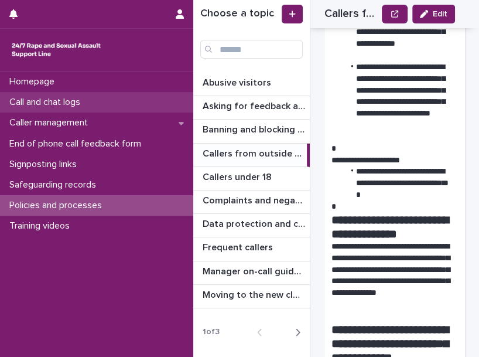
click at [83, 100] on p "Call and chat logs" at bounding box center [47, 102] width 85 height 11
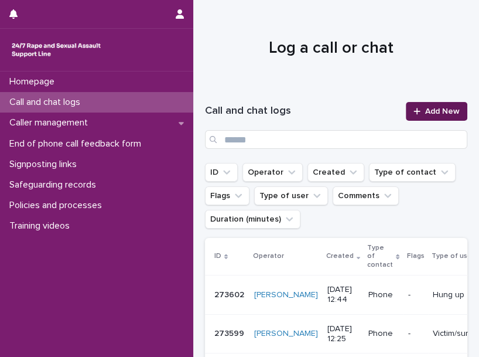
click at [441, 104] on link "Add New" at bounding box center [437, 111] width 62 height 19
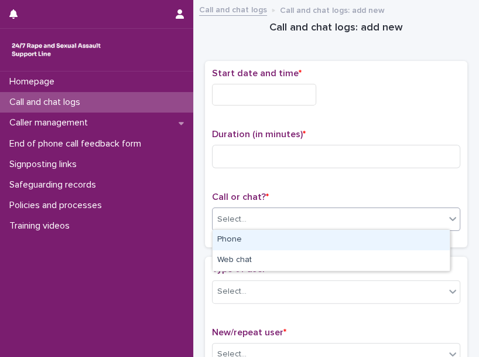
click at [254, 218] on div "Select..." at bounding box center [329, 219] width 233 height 19
click at [247, 243] on div "Phone" at bounding box center [331, 240] width 237 height 21
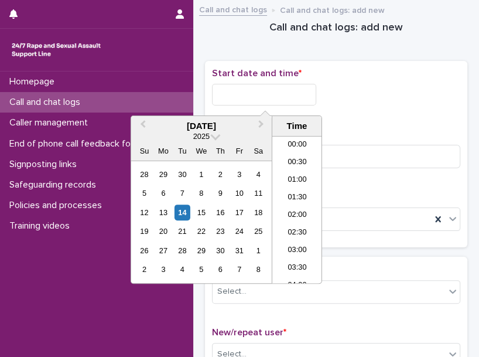
scroll to position [392, 0]
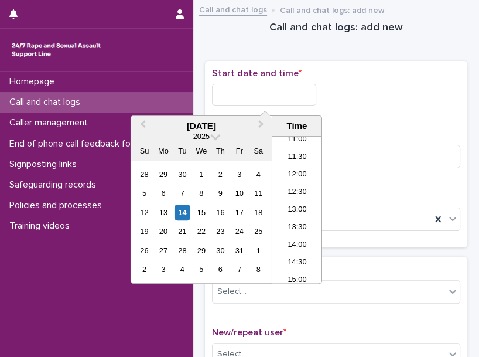
click at [263, 93] on input "text" at bounding box center [264, 95] width 104 height 22
click at [297, 208] on li "13:00" at bounding box center [297, 211] width 50 height 18
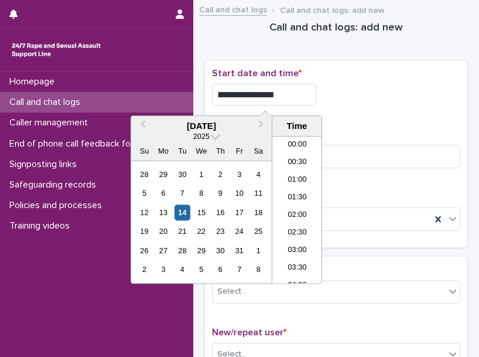
click at [302, 97] on input "**********" at bounding box center [264, 95] width 104 height 22
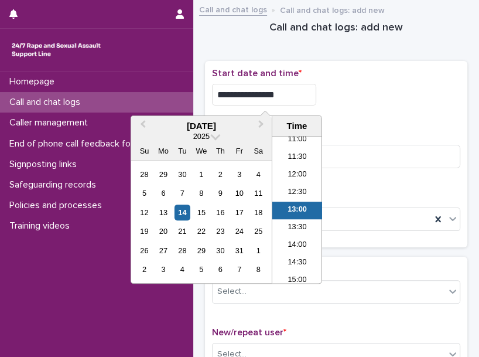
click at [302, 97] on input "**********" at bounding box center [264, 95] width 104 height 22
type input "**********"
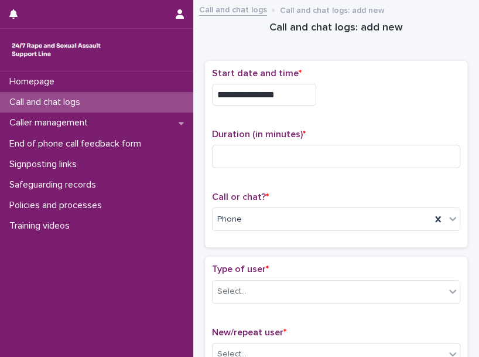
click at [392, 92] on div "**********" at bounding box center [336, 95] width 248 height 22
click at [354, 95] on div "**********" at bounding box center [336, 95] width 248 height 22
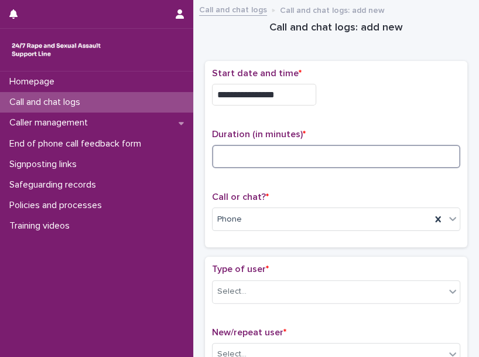
click at [343, 158] on input at bounding box center [336, 156] width 248 height 23
type input "*"
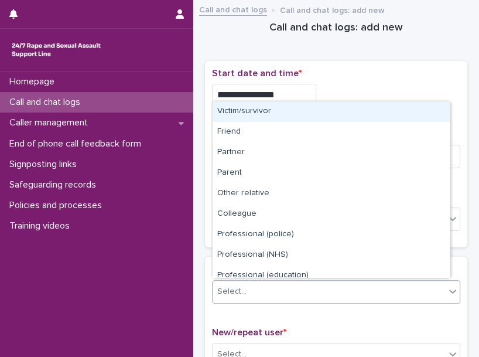
click at [262, 295] on div "Select..." at bounding box center [329, 291] width 233 height 19
click at [346, 117] on div "Victim/survivor" at bounding box center [331, 111] width 237 height 21
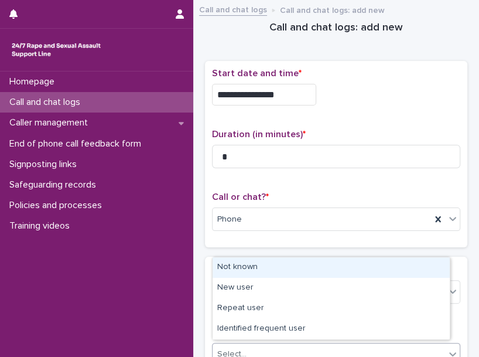
click at [240, 348] on div "Select..." at bounding box center [231, 354] width 29 height 12
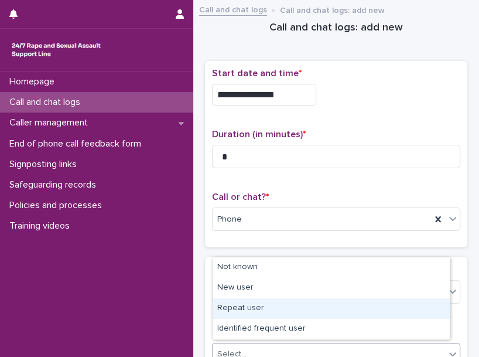
click at [277, 307] on div "Repeat user" at bounding box center [331, 308] width 237 height 21
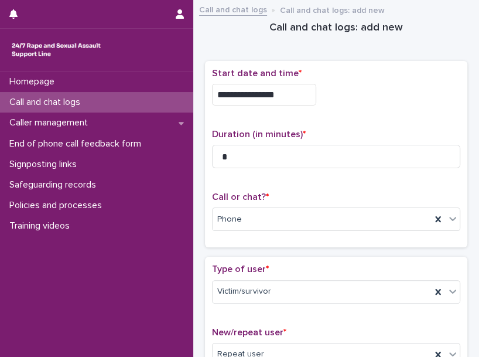
click at [270, 260] on div "Type of user * Victim/survivor New/repeat user * Repeat user" at bounding box center [336, 319] width 262 height 125
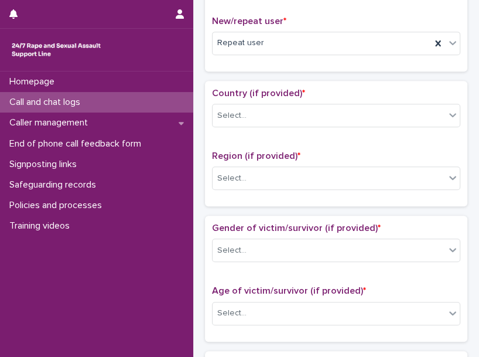
scroll to position [312, 0]
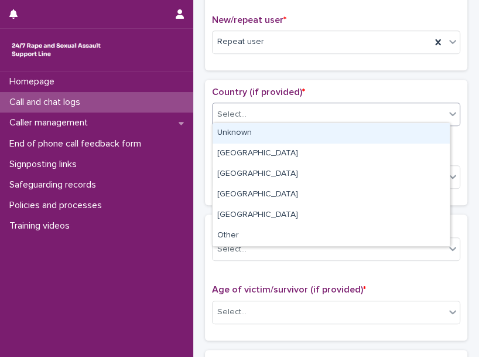
click at [278, 112] on div "Select..." at bounding box center [329, 114] width 233 height 19
click at [278, 124] on div "Unknown" at bounding box center [331, 133] width 237 height 21
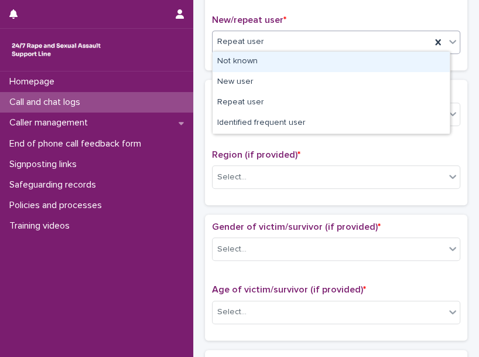
click at [278, 46] on div "Repeat user" at bounding box center [322, 41] width 219 height 19
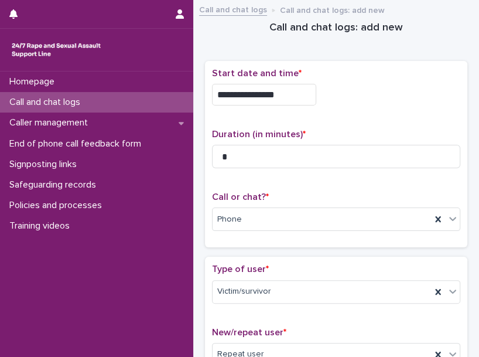
click at [403, 200] on p "Call or chat? *" at bounding box center [336, 197] width 248 height 11
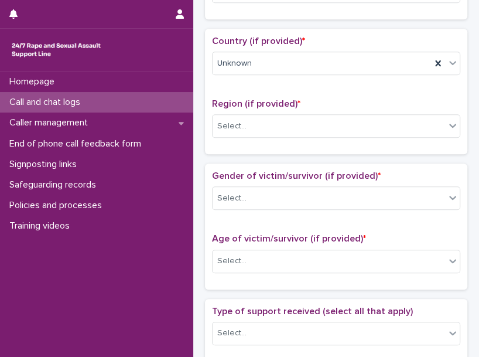
scroll to position [364, 0]
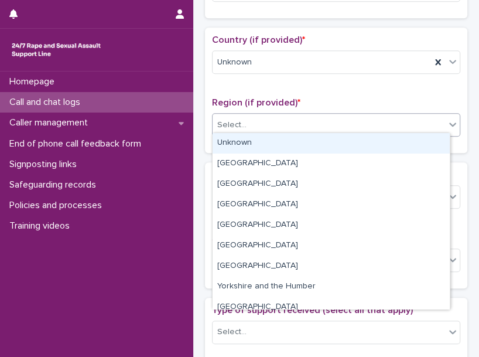
click at [291, 125] on div "Select..." at bounding box center [329, 124] width 233 height 19
click at [283, 148] on div "Unknown" at bounding box center [331, 143] width 237 height 21
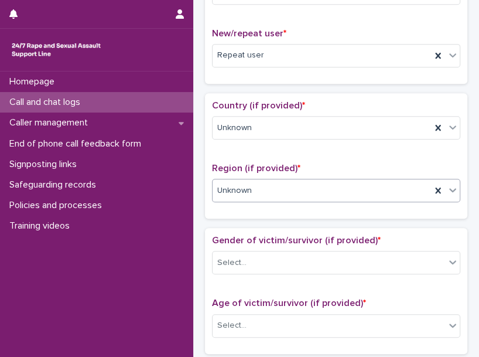
scroll to position [286, 0]
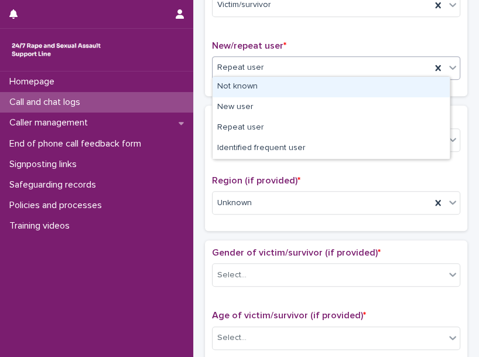
click at [352, 61] on div "Repeat user" at bounding box center [322, 67] width 219 height 19
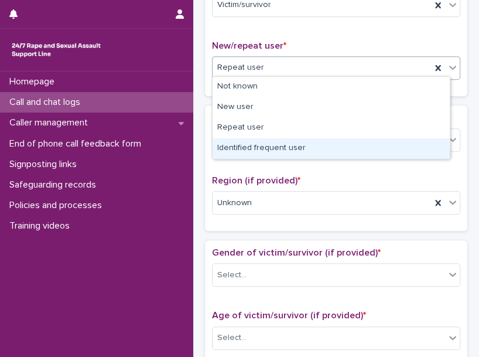
click at [274, 145] on div "Identified frequent user" at bounding box center [331, 148] width 237 height 21
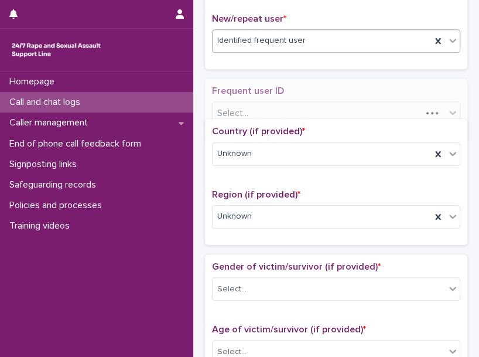
scroll to position [322, 0]
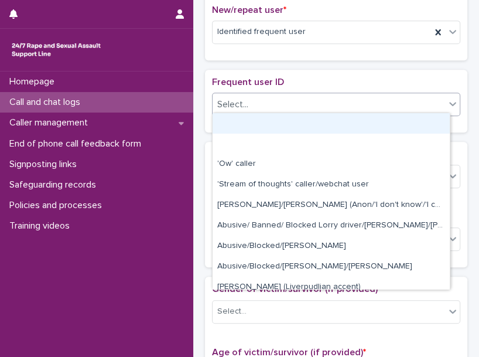
click at [297, 104] on div "Select..." at bounding box center [329, 104] width 233 height 19
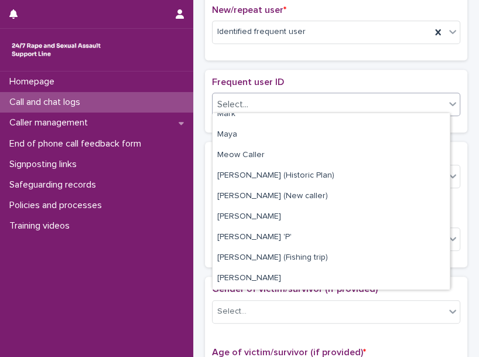
scroll to position [1536, 0]
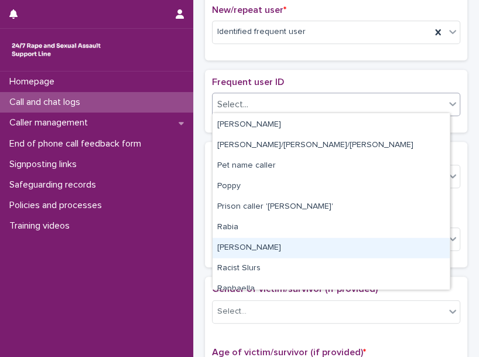
click at [337, 243] on div "[PERSON_NAME]" at bounding box center [331, 248] width 237 height 21
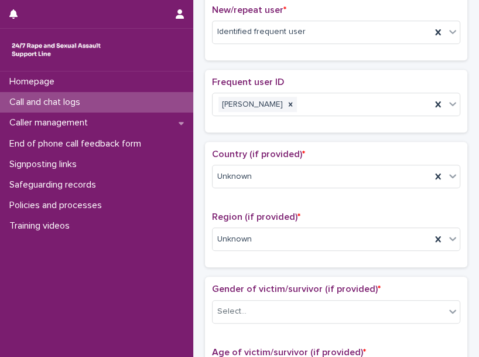
click at [266, 265] on div "Loading... Saving… Country (if provided) * Unknown Region (if provided) * Unkno…" at bounding box center [336, 209] width 262 height 135
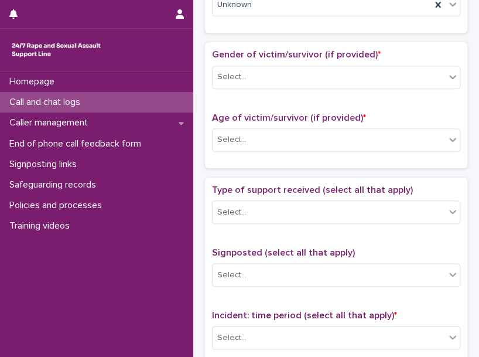
scroll to position [582, 0]
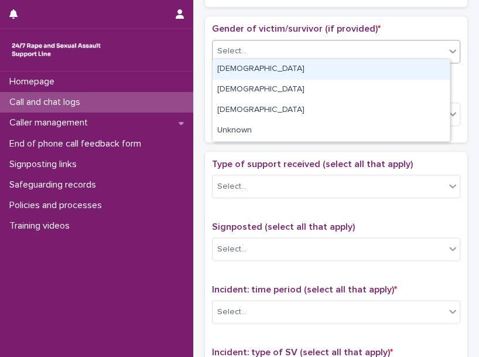
click at [286, 46] on div "Select..." at bounding box center [329, 51] width 233 height 19
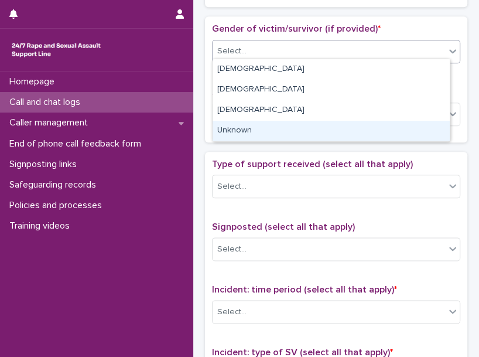
click at [253, 131] on div "Unknown" at bounding box center [331, 131] width 237 height 21
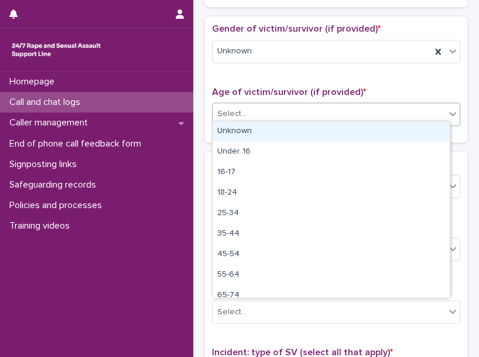
click at [251, 120] on body "**********" at bounding box center [239, 178] width 479 height 357
click at [253, 125] on div "Unknown" at bounding box center [331, 131] width 237 height 21
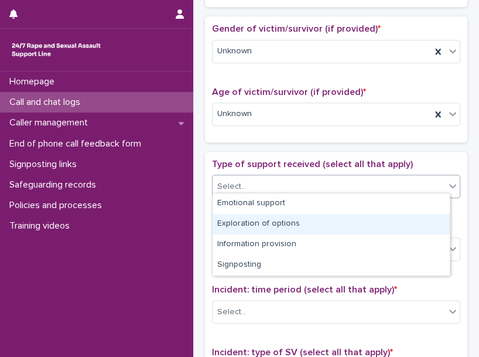
click at [272, 240] on body "**********" at bounding box center [239, 178] width 479 height 357
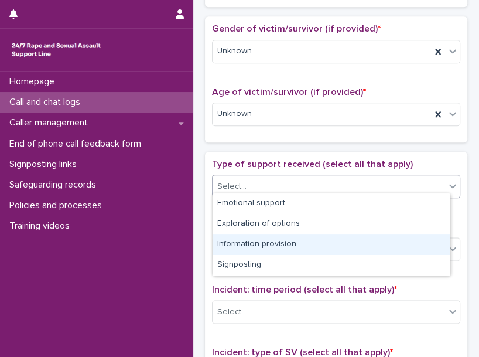
click at [272, 240] on div "Information provision" at bounding box center [331, 244] width 237 height 21
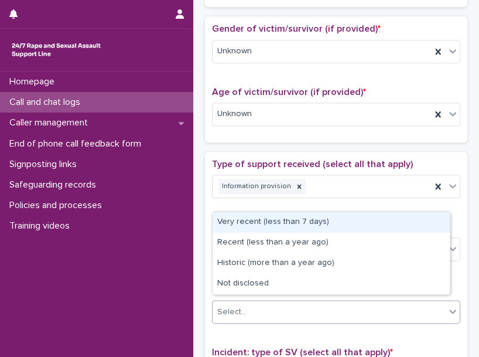
click at [280, 302] on div "Select..." at bounding box center [329, 311] width 233 height 19
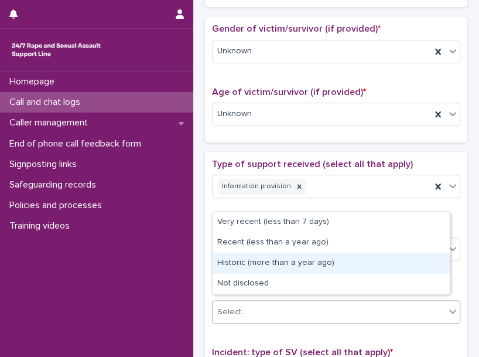
click at [278, 258] on div "Historic (more than a year ago)" at bounding box center [331, 263] width 237 height 21
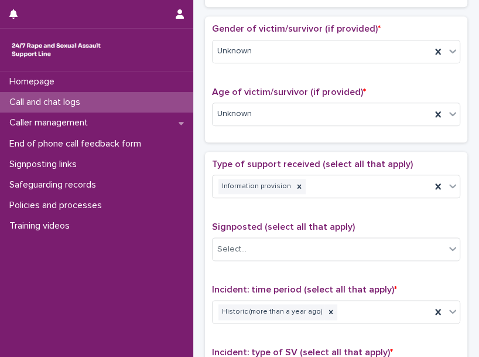
click at [278, 258] on div "Signposted (select all that apply) Select..." at bounding box center [336, 245] width 248 height 49
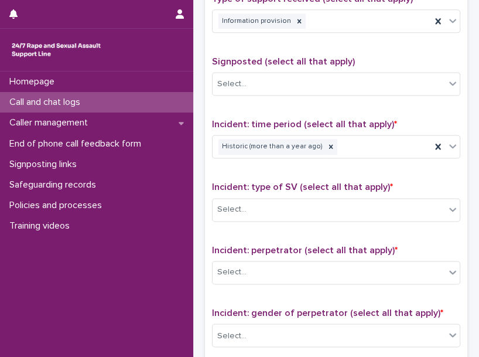
scroll to position [921, 0]
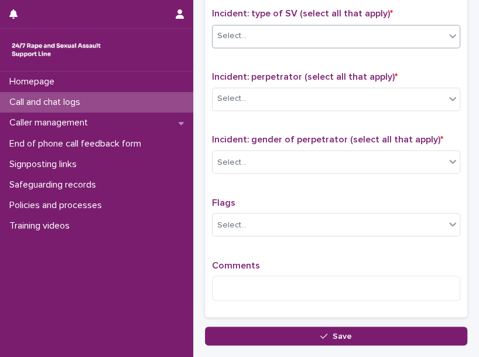
click at [335, 34] on div "Select..." at bounding box center [329, 35] width 233 height 19
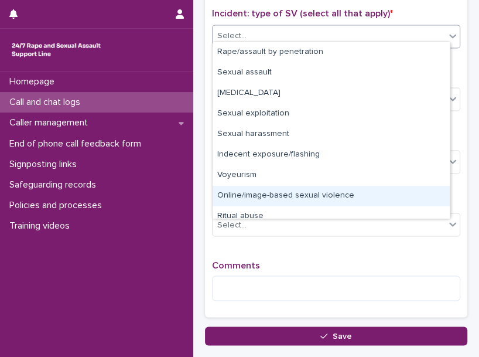
scroll to position [29, 0]
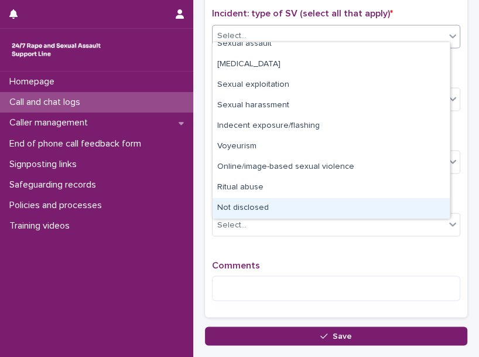
click at [374, 209] on div "Not disclosed" at bounding box center [331, 208] width 237 height 21
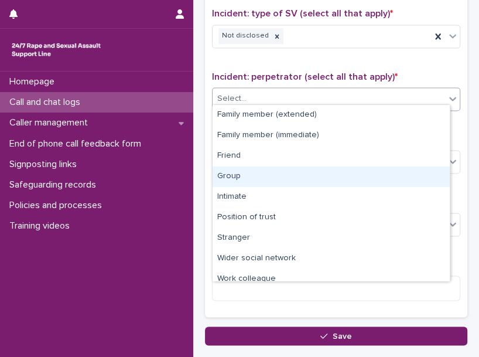
drag, startPoint x: 389, startPoint y: 100, endPoint x: 446, endPoint y: 256, distance: 166.6
click at [446, 256] on body "**********" at bounding box center [239, 178] width 479 height 357
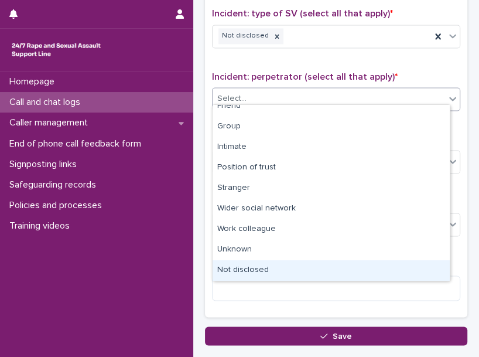
click at [394, 270] on div "Not disclosed" at bounding box center [331, 270] width 237 height 21
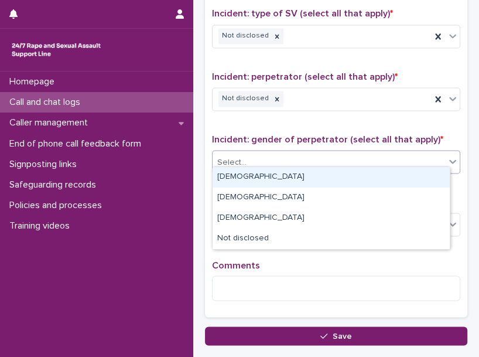
click at [343, 164] on div "Select..." at bounding box center [329, 161] width 233 height 19
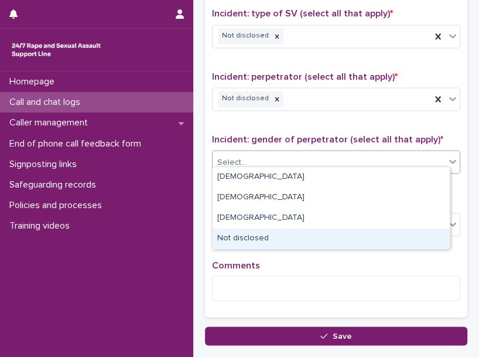
click at [273, 241] on div "Not disclosed" at bounding box center [331, 238] width 237 height 21
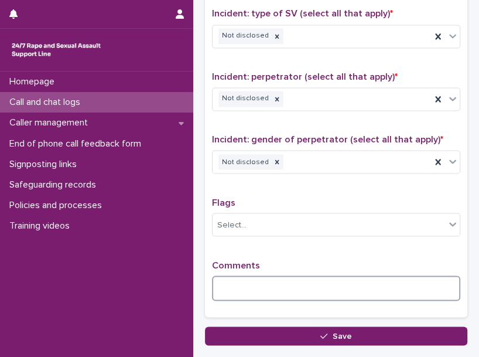
click at [278, 278] on textarea at bounding box center [336, 287] width 248 height 25
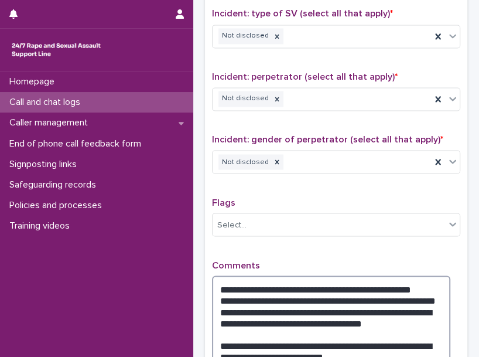
scroll to position [1024, 0]
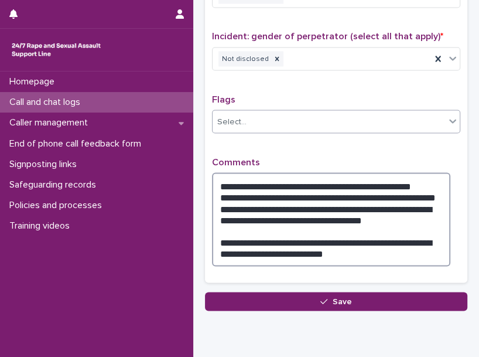
type textarea "**********"
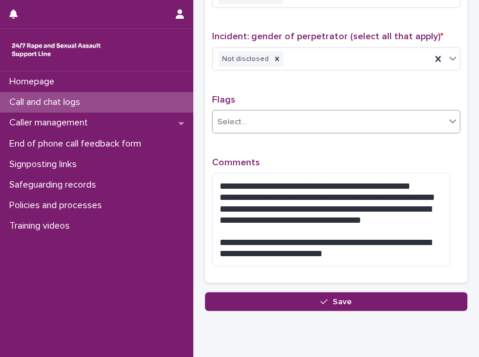
click at [309, 112] on div "Select..." at bounding box center [329, 121] width 233 height 19
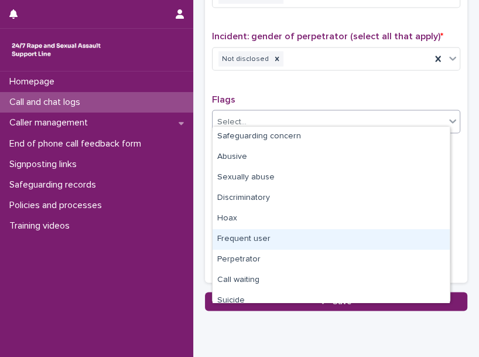
click at [296, 230] on div "Frequent user" at bounding box center [331, 239] width 237 height 21
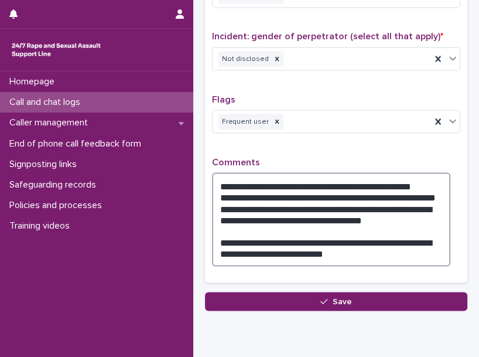
drag, startPoint x: 289, startPoint y: 236, endPoint x: 170, endPoint y: 101, distance: 180.1
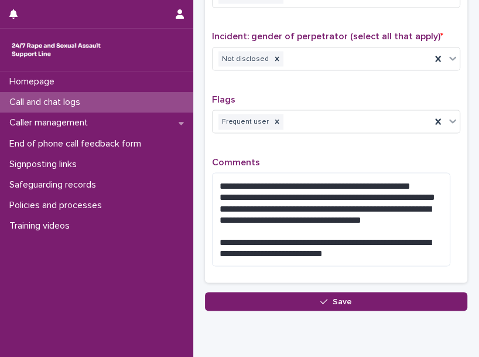
click at [342, 133] on div "Flags Frequent user" at bounding box center [336, 118] width 248 height 49
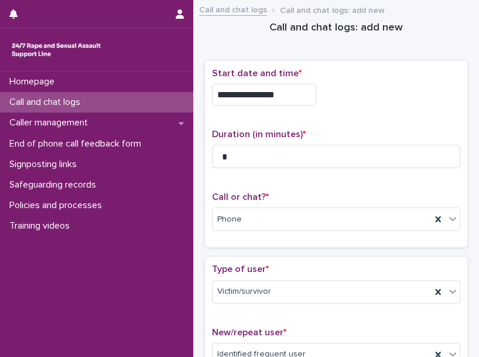
scroll to position [1063, 0]
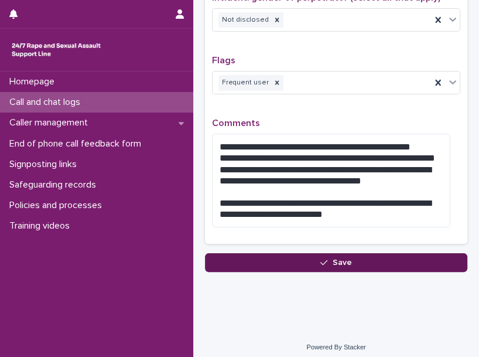
click at [338, 264] on button "Save" at bounding box center [336, 262] width 262 height 19
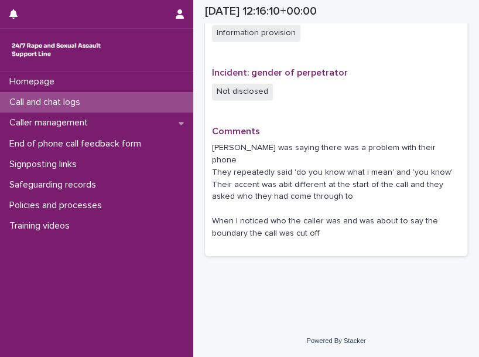
scroll to position [861, 0]
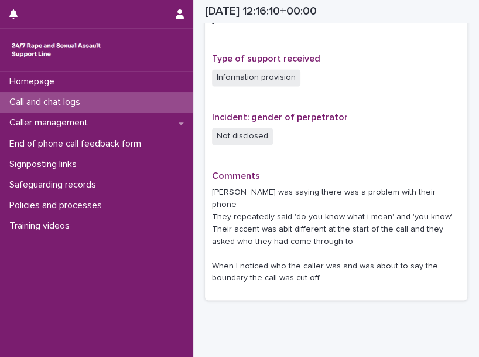
click at [144, 101] on div "Call and chat logs" at bounding box center [96, 102] width 193 height 21
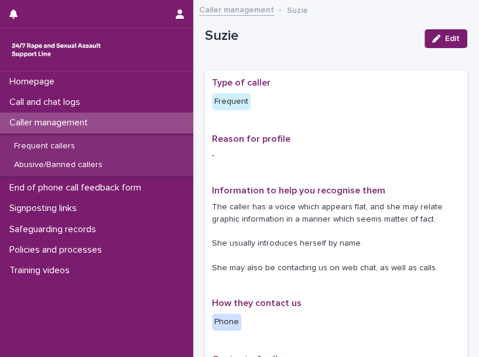
click at [298, 251] on p "The caller has a voice which appears flat, and she may relate graphic informati…" at bounding box center [336, 237] width 248 height 73
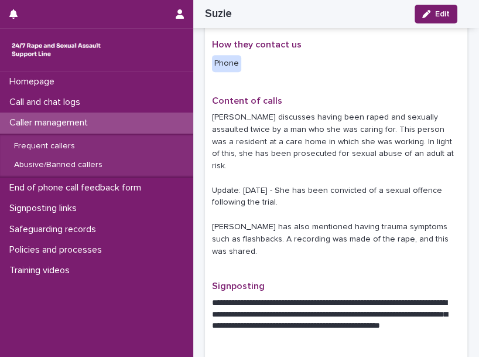
scroll to position [260, 0]
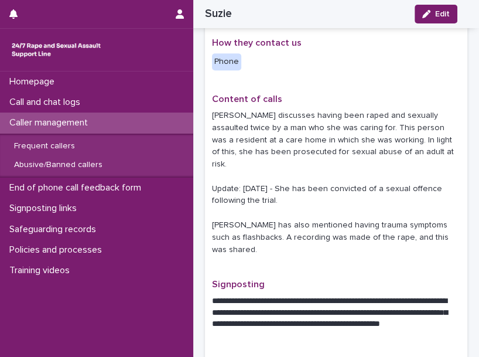
click at [298, 251] on div "Content of calls Suzie discusses having been raped and sexually assaulted twice…" at bounding box center [336, 180] width 248 height 172
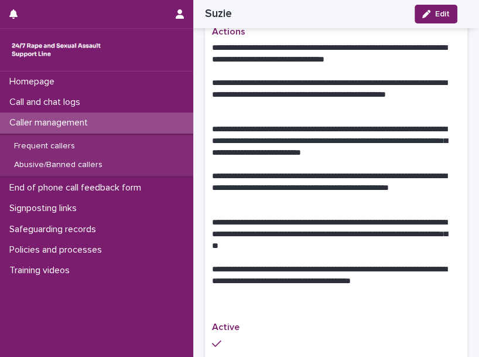
scroll to position [910, 0]
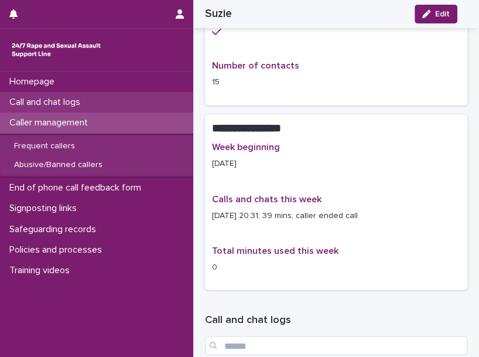
click at [94, 103] on div "Call and chat logs" at bounding box center [96, 102] width 193 height 21
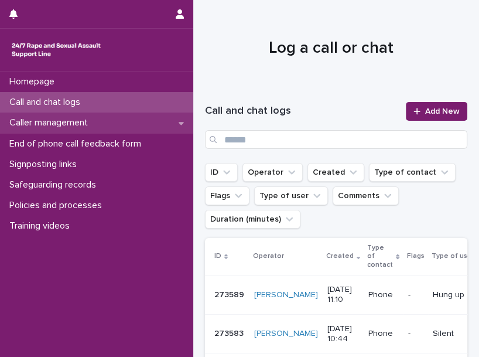
click at [104, 120] on div "Caller management" at bounding box center [96, 122] width 193 height 21
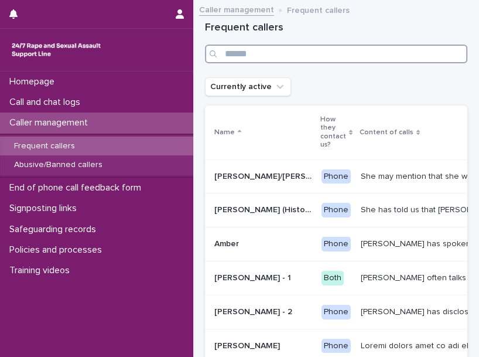
click at [264, 53] on input "Search" at bounding box center [336, 54] width 262 height 19
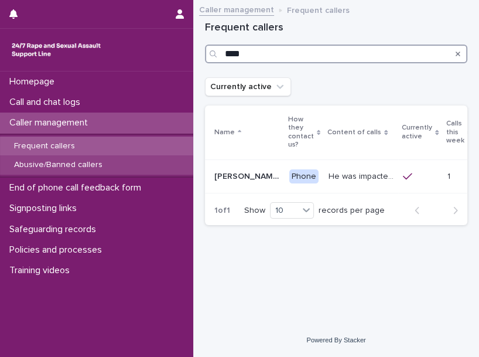
type input "****"
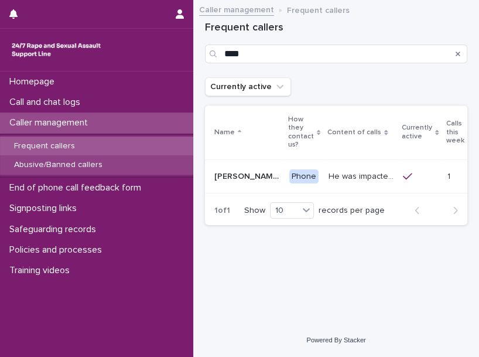
click at [102, 163] on p "Abusive/Banned callers" at bounding box center [58, 165] width 107 height 10
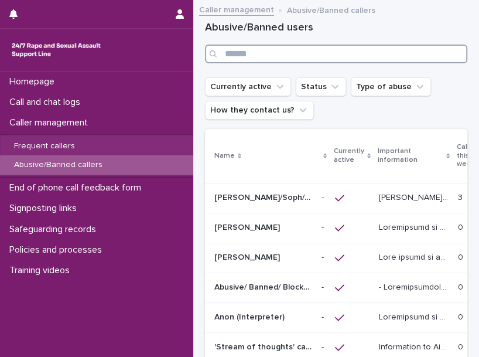
click at [262, 56] on input "Search" at bounding box center [336, 54] width 262 height 19
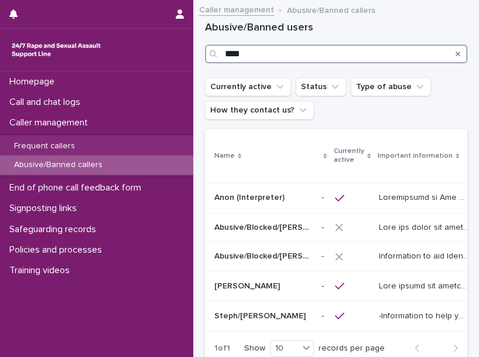
type input "****"
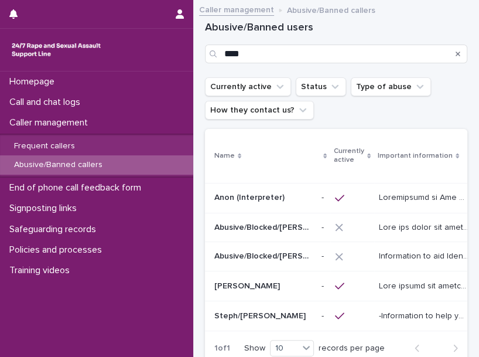
click at [330, 43] on div "Abusive/Banned users ****" at bounding box center [336, 42] width 262 height 42
click at [358, 35] on div "Abusive/Banned users ****" at bounding box center [336, 42] width 262 height 42
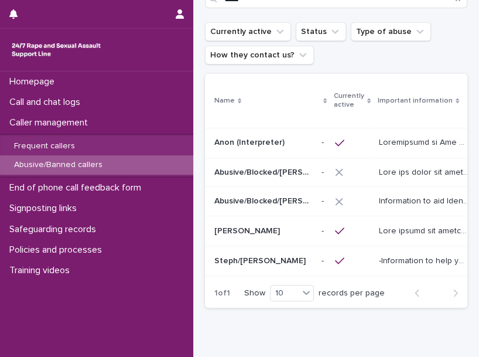
scroll to position [78, 0]
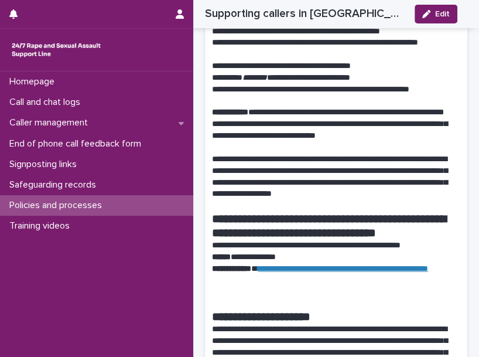
scroll to position [1359, 0]
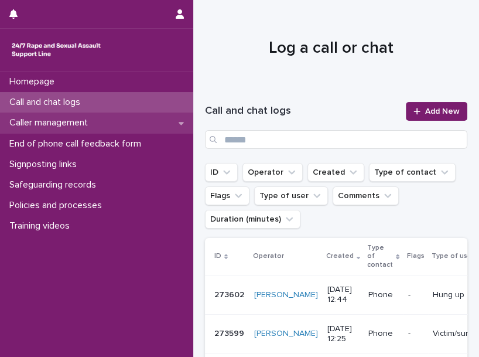
click at [132, 121] on div "Caller management" at bounding box center [96, 122] width 193 height 21
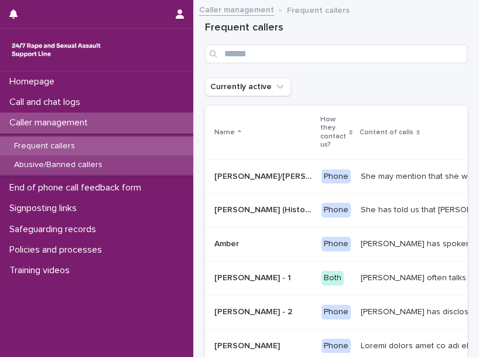
click at [104, 160] on p "Abusive/Banned callers" at bounding box center [58, 165] width 107 height 10
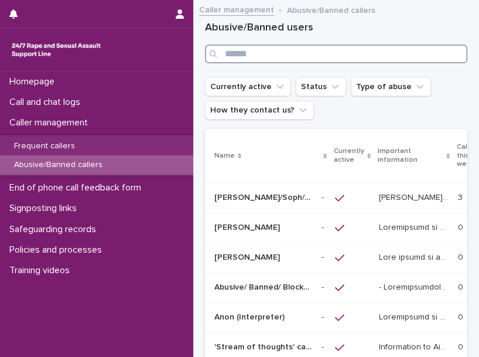
click at [253, 57] on input "Search" at bounding box center [336, 54] width 262 height 19
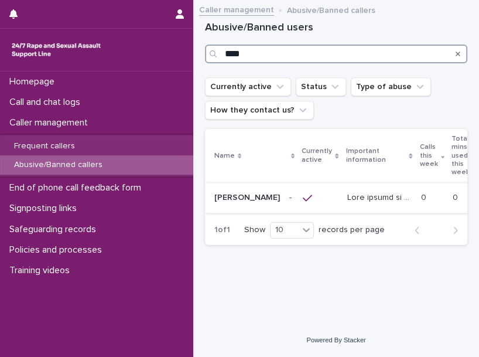
type input "****"
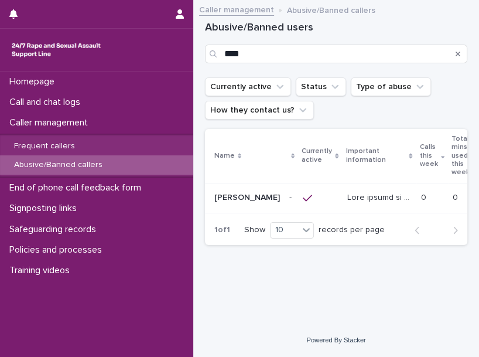
click at [233, 200] on p "[PERSON_NAME]" at bounding box center [248, 196] width 68 height 12
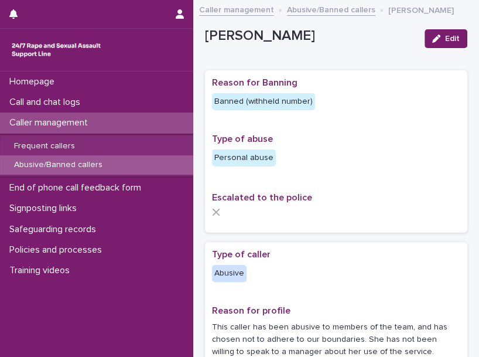
click at [233, 200] on span "Escalated to the police" at bounding box center [262, 197] width 100 height 9
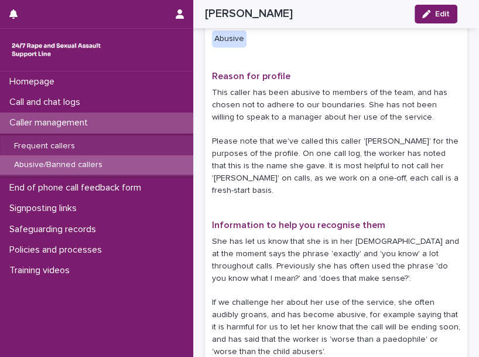
scroll to position [260, 0]
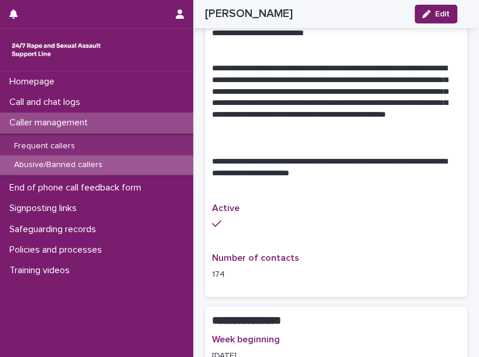
scroll to position [1612, 0]
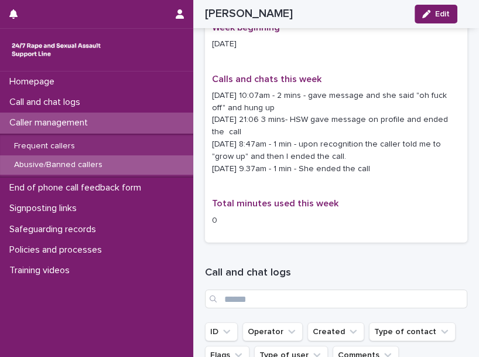
click at [376, 173] on div "Week beginning [DATE] Calls and chats this week [DATE] 10:07am - 2 mins - gave …" at bounding box center [336, 129] width 248 height 214
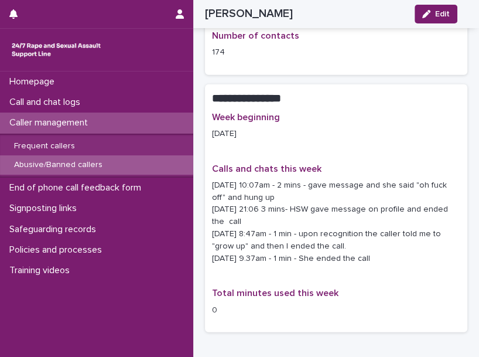
scroll to position [1550, 0]
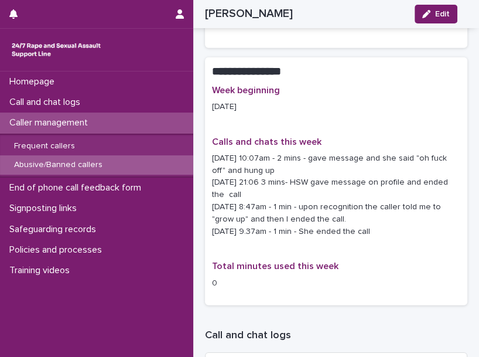
click at [315, 182] on p "[DATE] 10:07am - 2 mins - gave message and she said "oh fuck off" and hung up […" at bounding box center [336, 195] width 248 height 86
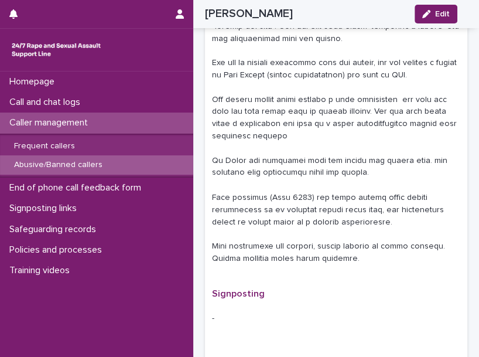
scroll to position [873, 0]
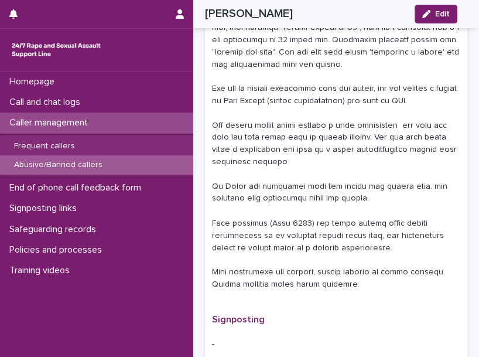
click at [315, 182] on p at bounding box center [336, 70] width 248 height 439
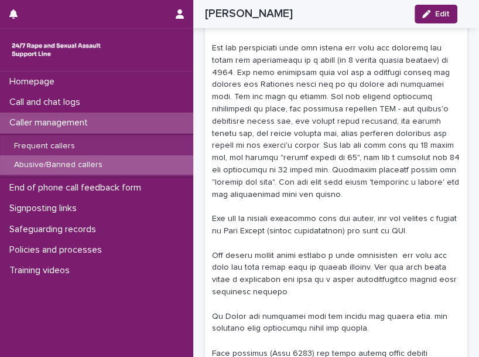
scroll to position [717, 0]
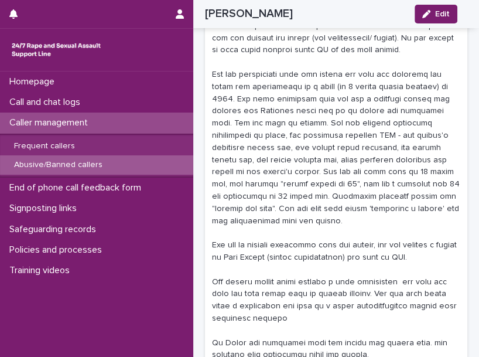
click at [281, 176] on p at bounding box center [336, 227] width 248 height 439
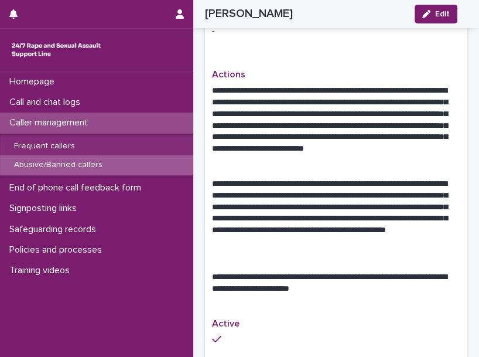
scroll to position [1212, 0]
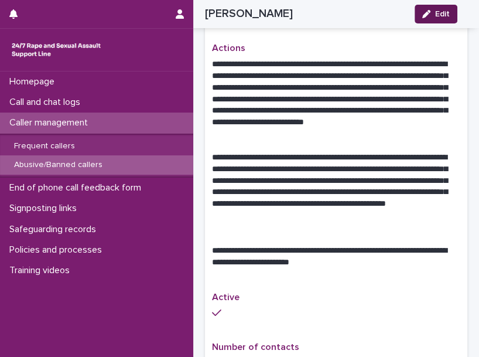
click at [444, 19] on button "Edit" at bounding box center [436, 14] width 43 height 19
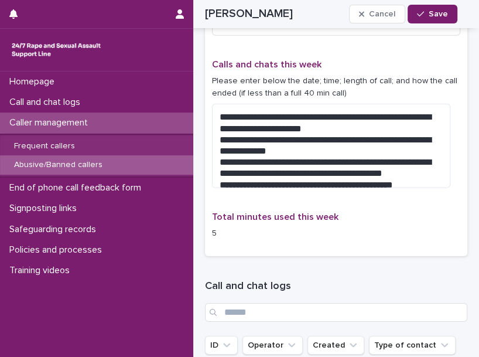
scroll to position [1665, 0]
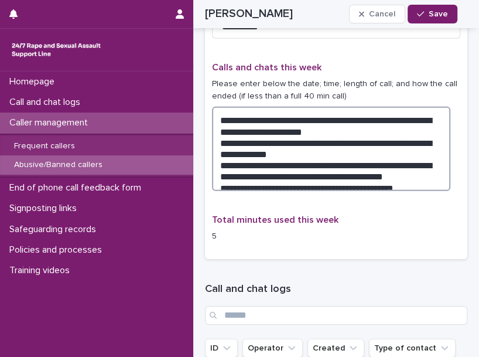
click at [397, 168] on textarea "**********" at bounding box center [331, 149] width 238 height 84
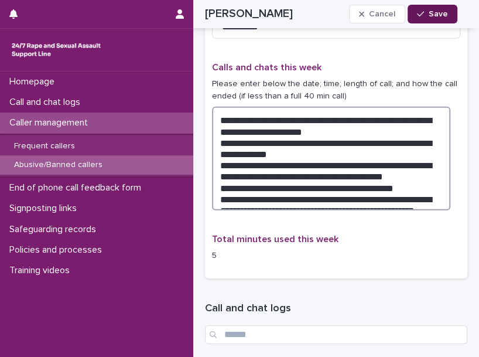
type textarea "**********"
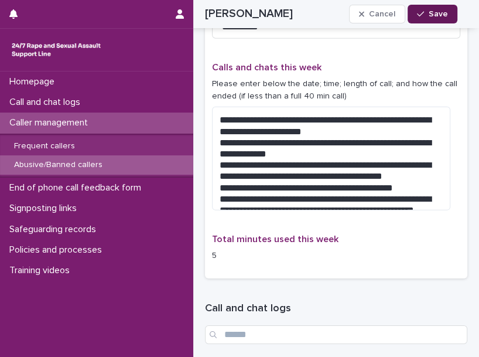
click at [442, 20] on button "Save" at bounding box center [433, 14] width 50 height 19
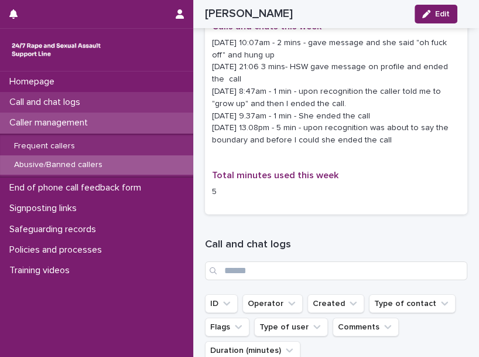
click at [102, 100] on div "Call and chat logs" at bounding box center [96, 102] width 193 height 21
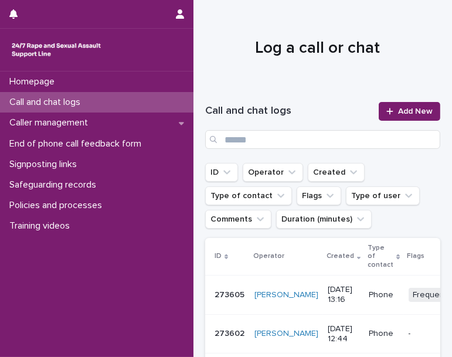
click at [315, 68] on div at bounding box center [317, 43] width 248 height 88
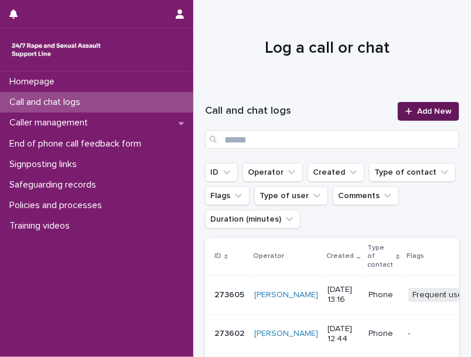
click at [405, 112] on div at bounding box center [411, 111] width 12 height 8
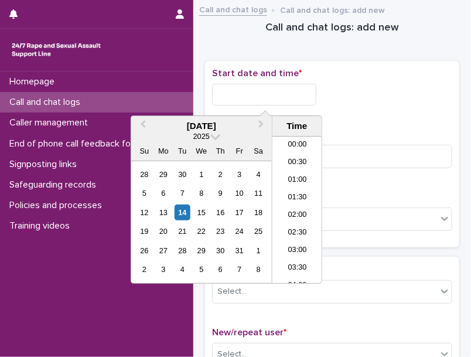
click at [294, 91] on input "text" at bounding box center [264, 95] width 104 height 22
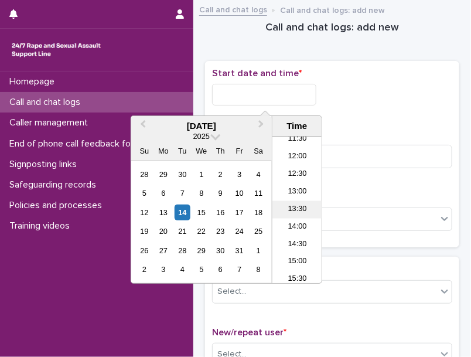
click at [301, 204] on li "13:30" at bounding box center [297, 210] width 50 height 18
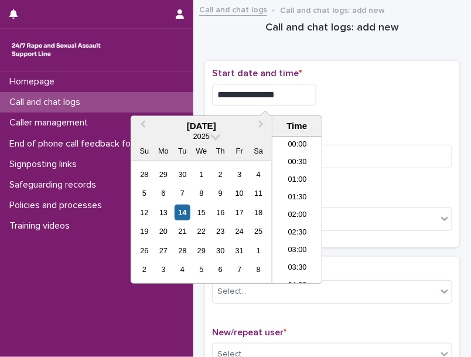
click at [299, 86] on input "**********" at bounding box center [264, 95] width 104 height 22
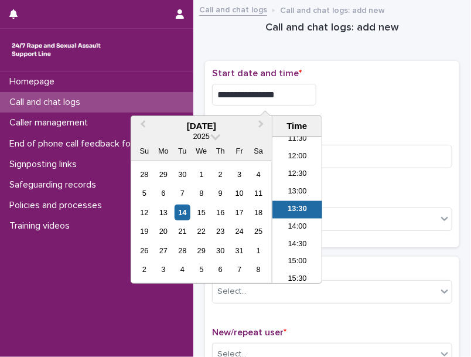
click at [299, 86] on input "**********" at bounding box center [264, 95] width 104 height 22
type input "**********"
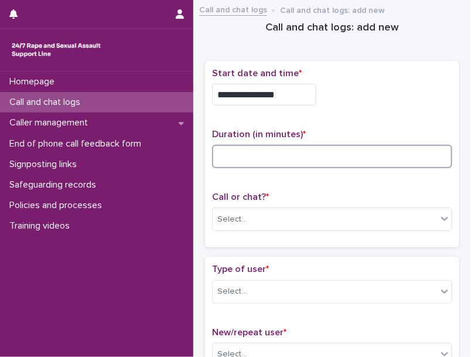
click at [389, 156] on input at bounding box center [332, 156] width 240 height 23
type input "*"
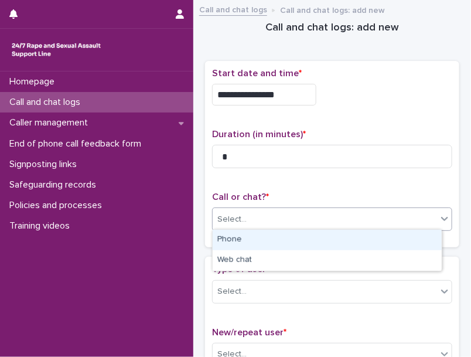
click at [360, 219] on div "Select..." at bounding box center [325, 219] width 224 height 19
click at [331, 236] on div "Phone" at bounding box center [327, 240] width 229 height 21
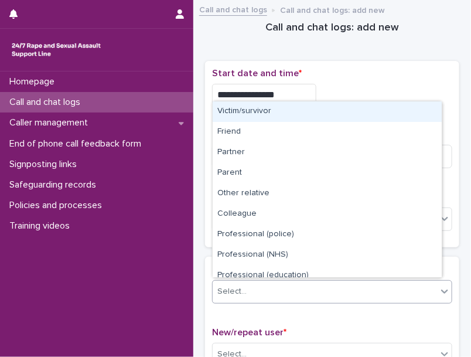
click at [394, 285] on div "Select..." at bounding box center [325, 291] width 224 height 19
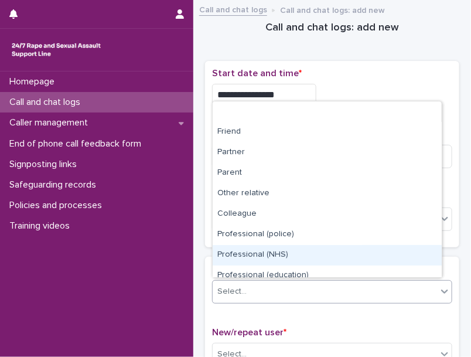
scroll to position [132, 0]
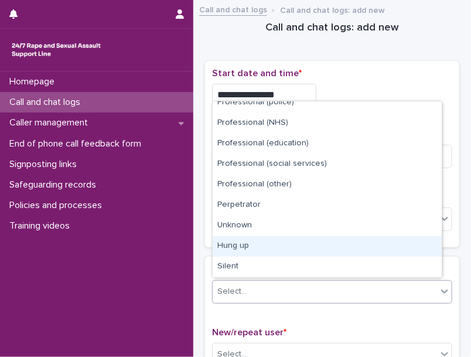
click at [374, 250] on div "Hung up" at bounding box center [327, 246] width 229 height 21
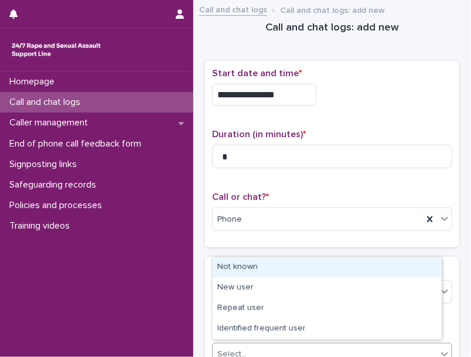
click at [261, 347] on div "Select..." at bounding box center [325, 353] width 224 height 19
click at [264, 264] on div "Not known" at bounding box center [327, 267] width 229 height 21
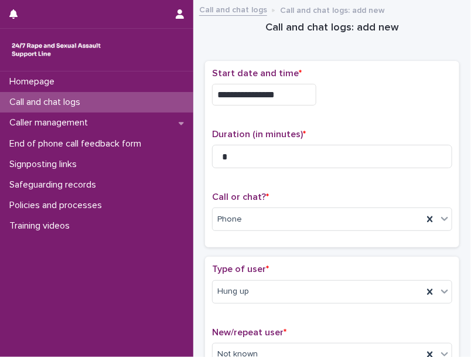
click at [266, 264] on span "*" at bounding box center [267, 268] width 3 height 9
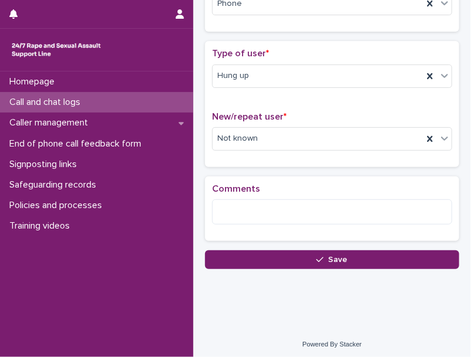
scroll to position [216, 0]
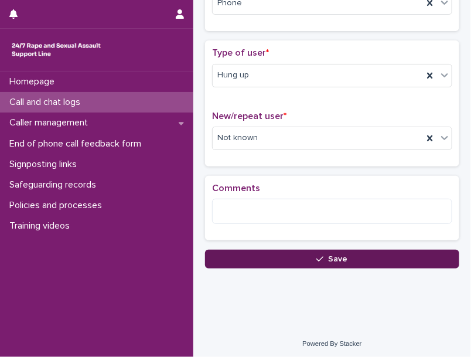
click at [264, 259] on button "Save" at bounding box center [332, 259] width 254 height 19
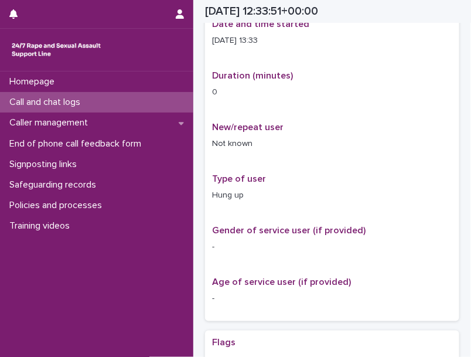
scroll to position [229, 0]
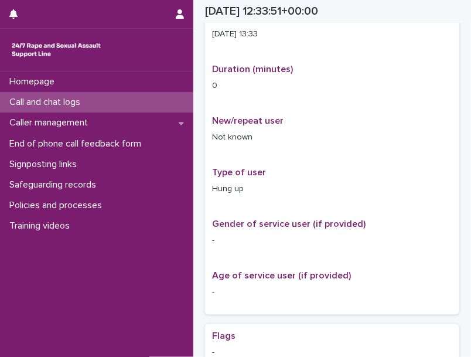
click at [138, 106] on div "Call and chat logs" at bounding box center [96, 102] width 193 height 21
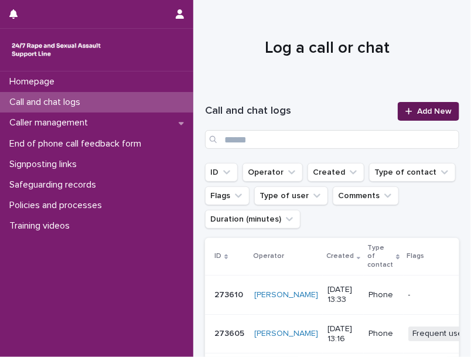
click at [433, 102] on link "Add New" at bounding box center [429, 111] width 62 height 19
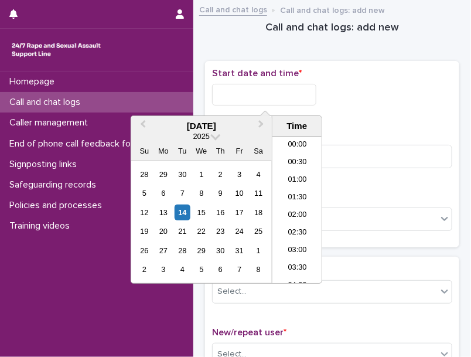
scroll to position [410, 0]
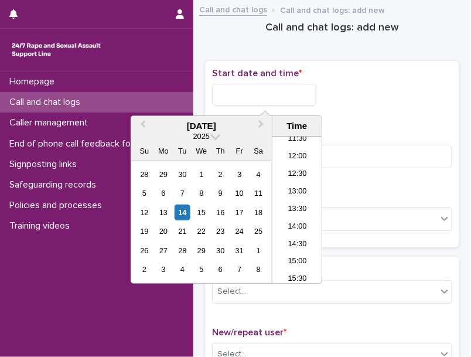
click at [253, 89] on input "text" at bounding box center [264, 95] width 104 height 22
click at [295, 206] on li "13:30" at bounding box center [297, 210] width 50 height 18
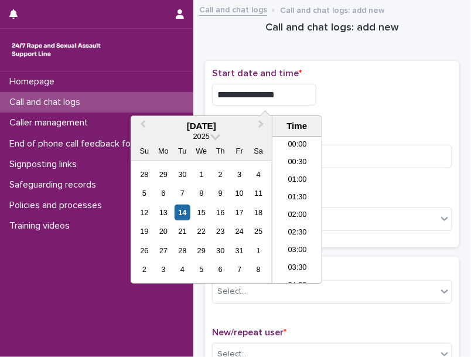
click at [308, 98] on input "**********" at bounding box center [264, 95] width 104 height 22
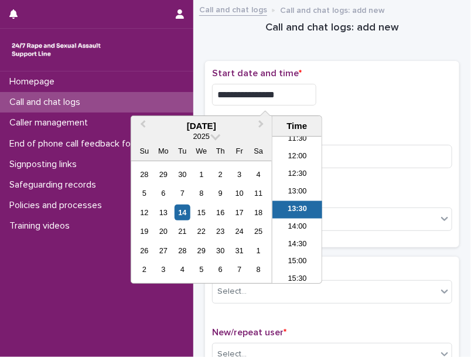
click at [308, 98] on input "**********" at bounding box center [264, 95] width 104 height 22
type input "**********"
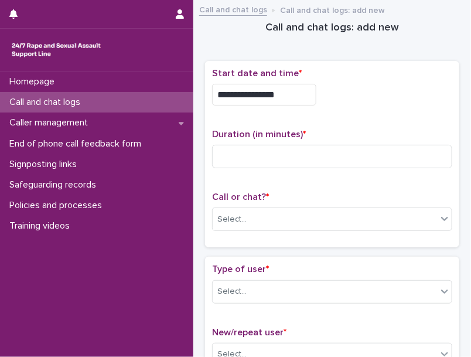
click at [395, 101] on div "**********" at bounding box center [332, 95] width 240 height 22
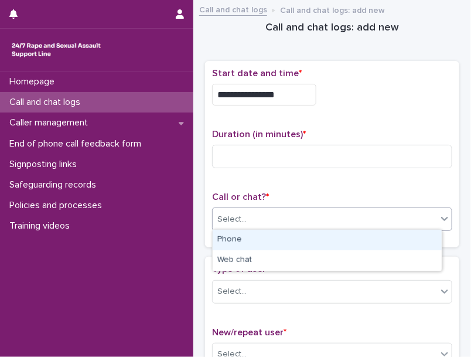
click at [225, 225] on div "Select..." at bounding box center [325, 219] width 224 height 19
click at [227, 233] on div "Phone" at bounding box center [327, 240] width 229 height 21
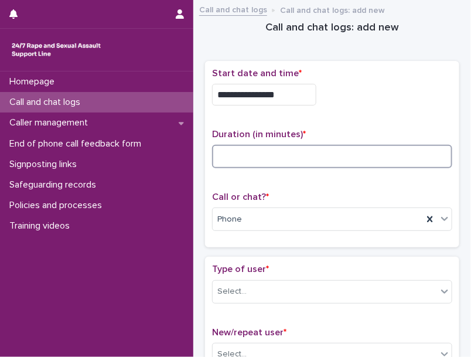
click at [253, 159] on input at bounding box center [332, 156] width 240 height 23
type input "*"
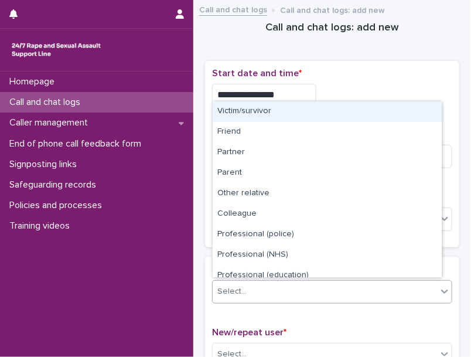
click at [313, 292] on div "Select..." at bounding box center [325, 291] width 224 height 19
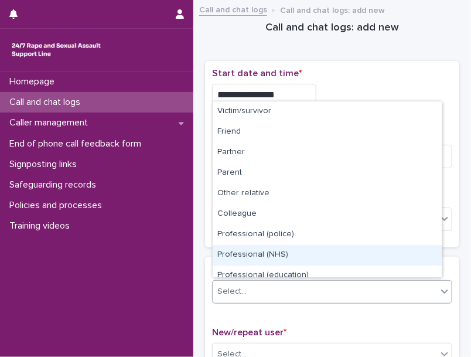
scroll to position [132, 0]
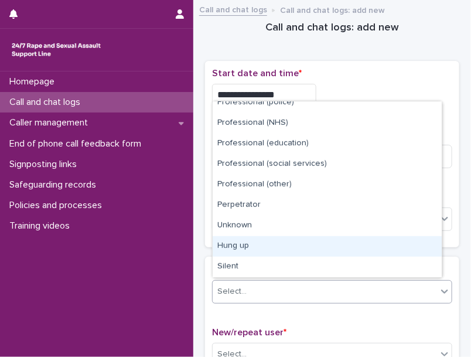
click at [361, 254] on div "Hung up" at bounding box center [327, 246] width 229 height 21
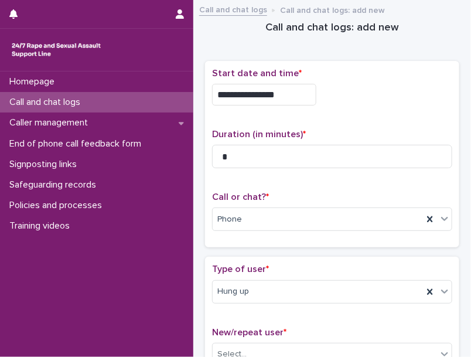
click at [278, 264] on p "Type of user *" at bounding box center [332, 269] width 240 height 11
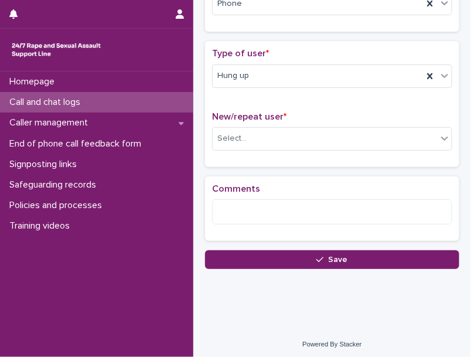
scroll to position [216, 0]
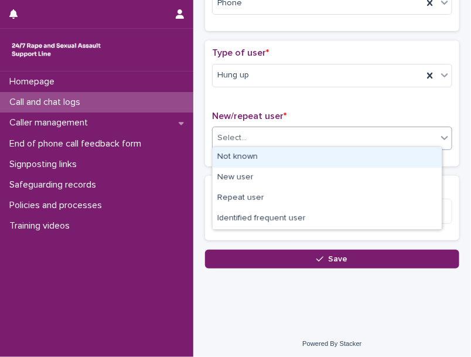
click at [278, 145] on div "Select..." at bounding box center [332, 138] width 240 height 23
click at [278, 153] on div "Not known" at bounding box center [327, 157] width 229 height 21
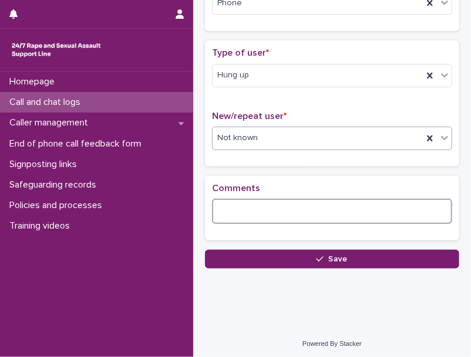
click at [281, 203] on textarea at bounding box center [332, 211] width 240 height 25
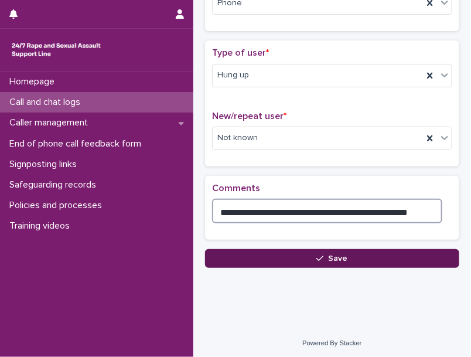
type textarea "**********"
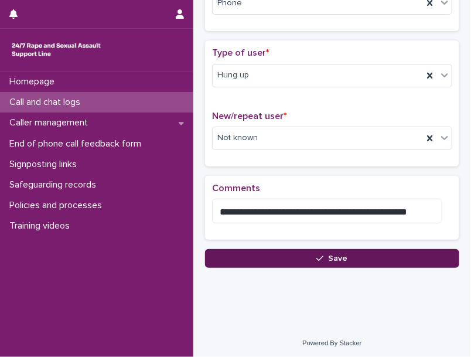
click at [312, 250] on button "Save" at bounding box center [332, 258] width 254 height 19
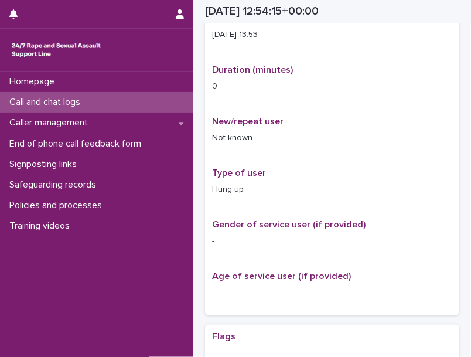
scroll to position [223, 0]
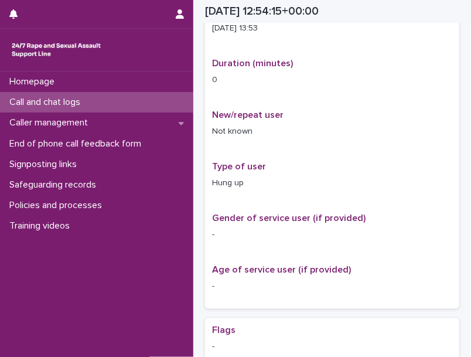
drag, startPoint x: 111, startPoint y: 102, endPoint x: 125, endPoint y: 94, distance: 16.0
click at [125, 94] on div "Call and chat logs" at bounding box center [96, 102] width 193 height 21
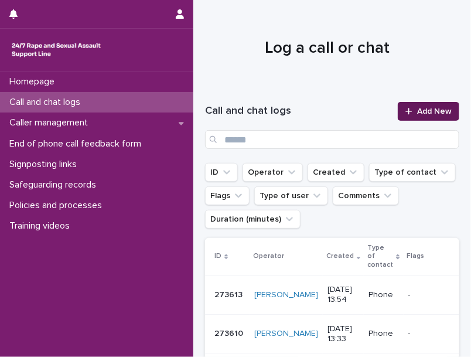
click at [434, 110] on span "Add New" at bounding box center [434, 111] width 35 height 8
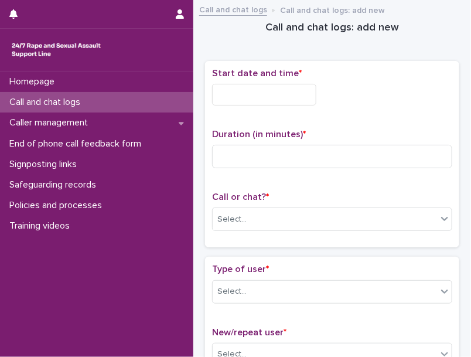
click at [259, 94] on input "text" at bounding box center [264, 95] width 104 height 22
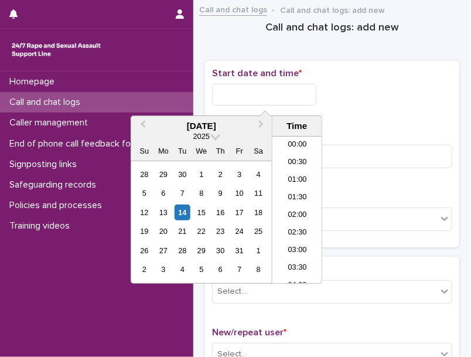
scroll to position [410, 0]
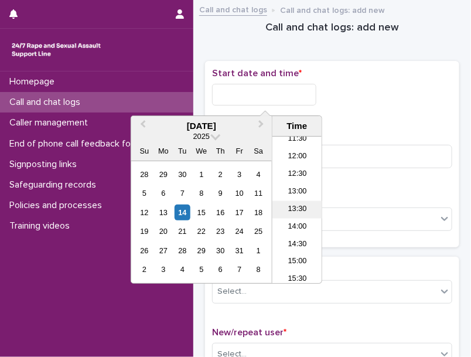
click at [301, 207] on li "13:30" at bounding box center [297, 210] width 50 height 18
click at [308, 98] on input "**********" at bounding box center [264, 95] width 104 height 22
type input "**********"
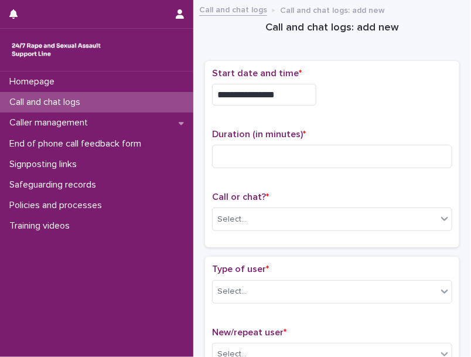
click at [359, 100] on div "**********" at bounding box center [332, 95] width 240 height 22
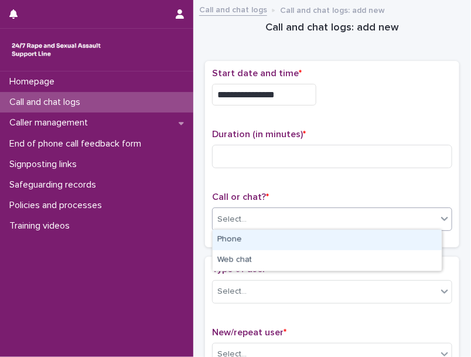
click at [243, 215] on div "Select..." at bounding box center [231, 219] width 29 height 12
click at [243, 236] on div "Phone" at bounding box center [327, 240] width 229 height 21
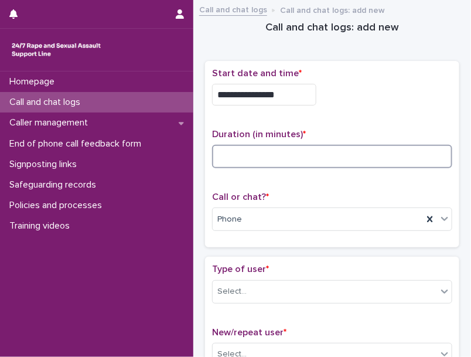
click at [259, 148] on input at bounding box center [332, 156] width 240 height 23
type input "*"
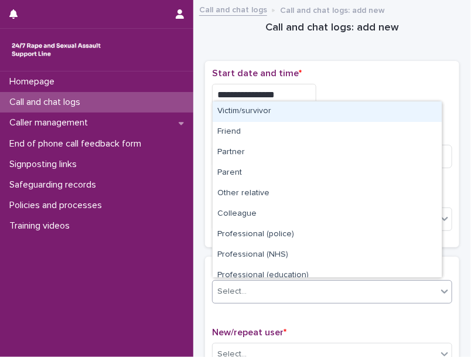
click at [342, 298] on div "Select..." at bounding box center [325, 291] width 224 height 19
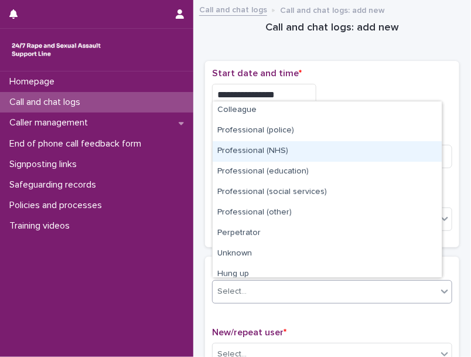
scroll to position [132, 0]
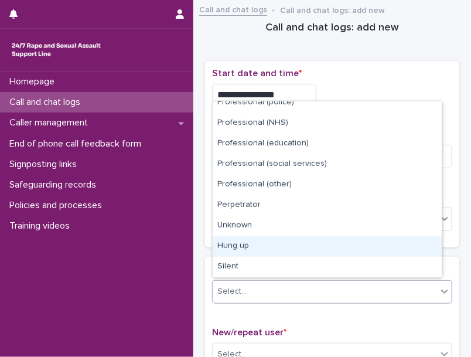
click at [401, 248] on div "Hung up" at bounding box center [327, 246] width 229 height 21
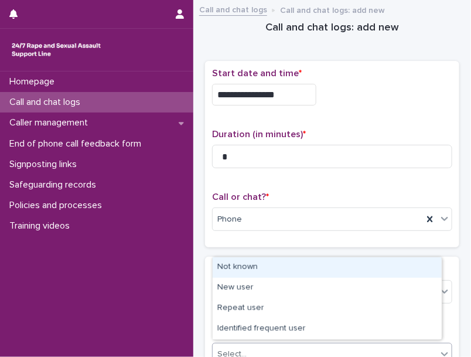
click at [284, 346] on div "Select..." at bounding box center [325, 353] width 224 height 19
click at [273, 267] on div "Not known" at bounding box center [327, 267] width 229 height 21
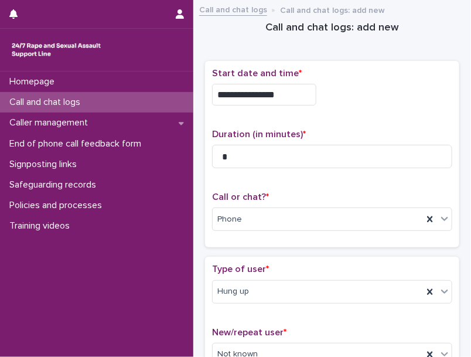
click at [273, 267] on p "Type of user *" at bounding box center [332, 269] width 240 height 11
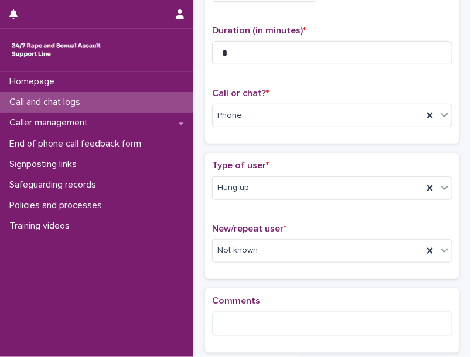
scroll to position [130, 0]
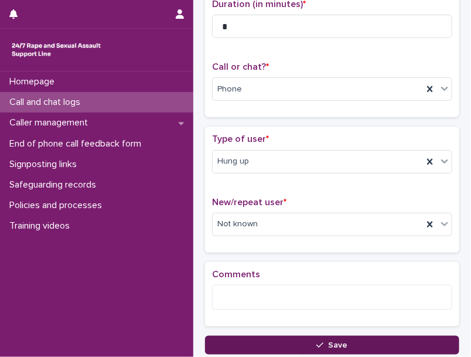
click at [286, 337] on button "Save" at bounding box center [332, 345] width 254 height 19
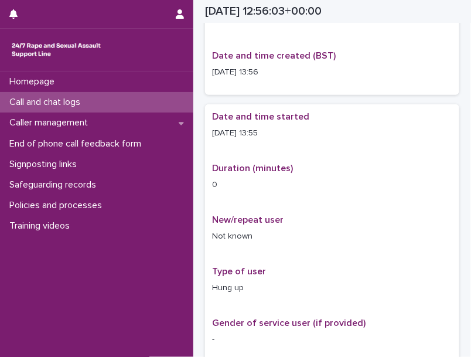
scroll to position [137, 0]
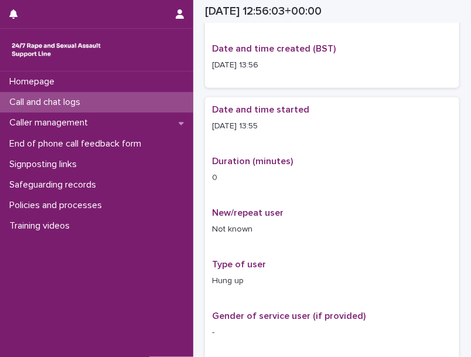
click at [139, 108] on div "Call and chat logs" at bounding box center [96, 102] width 193 height 21
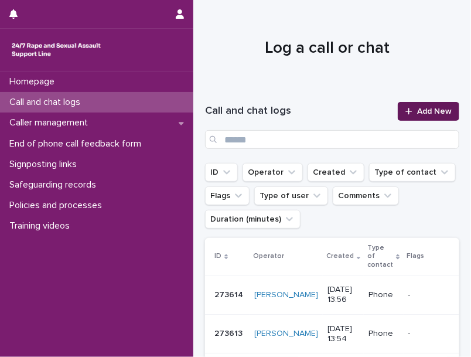
click at [425, 107] on span "Add New" at bounding box center [434, 111] width 35 height 8
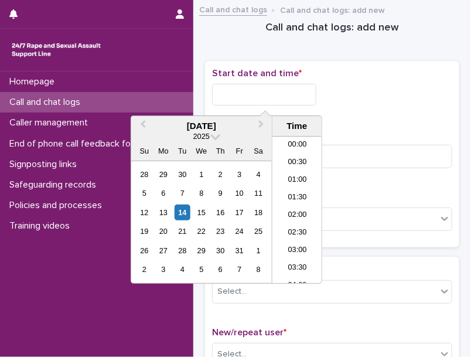
click at [286, 86] on input "text" at bounding box center [264, 95] width 104 height 22
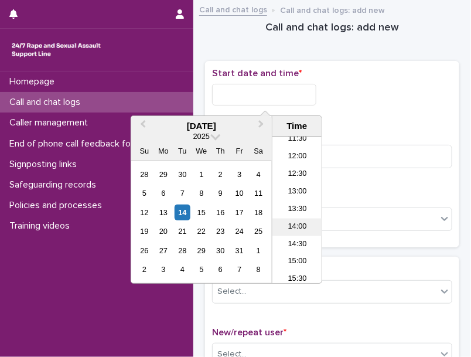
click at [301, 220] on li "14:00" at bounding box center [297, 228] width 50 height 18
type input "**********"
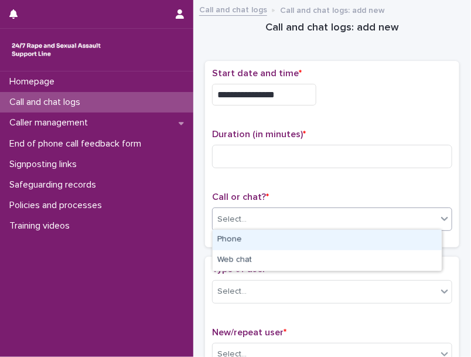
click at [240, 221] on div "Select..." at bounding box center [231, 219] width 29 height 12
click at [240, 237] on div "Phone" at bounding box center [327, 240] width 229 height 21
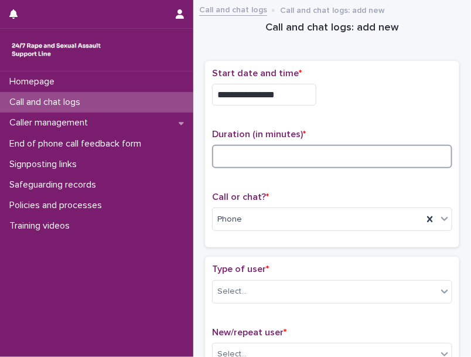
click at [277, 161] on input at bounding box center [332, 156] width 240 height 23
type input "*"
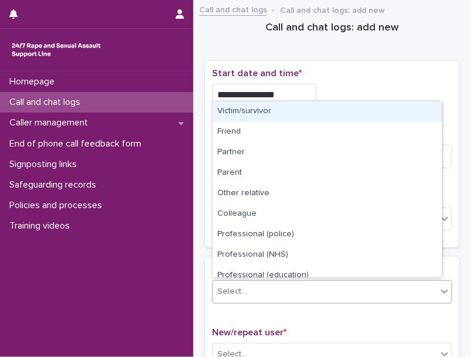
click at [350, 294] on div "Select..." at bounding box center [325, 291] width 224 height 19
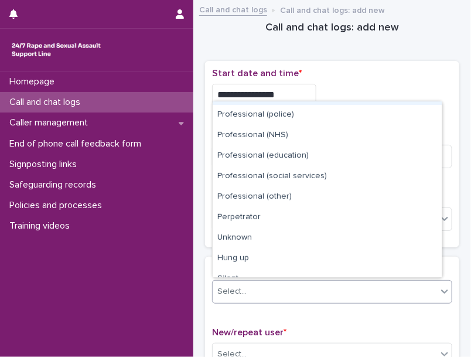
scroll to position [132, 0]
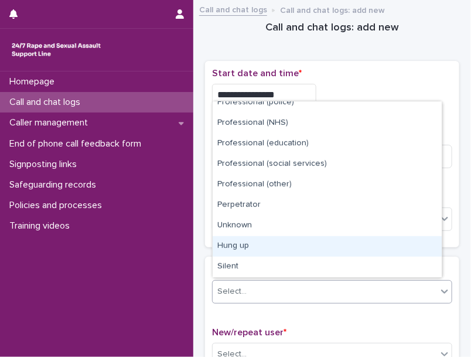
click at [423, 250] on div "Hung up" at bounding box center [327, 246] width 229 height 21
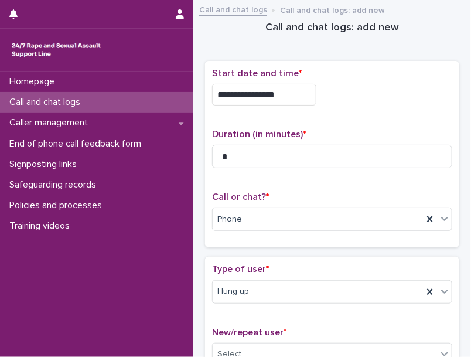
click at [423, 250] on div "**********" at bounding box center [332, 159] width 254 height 196
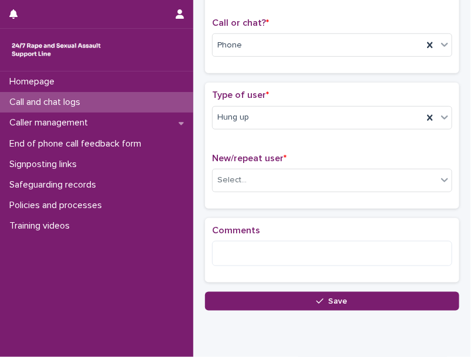
scroll to position [208, 0]
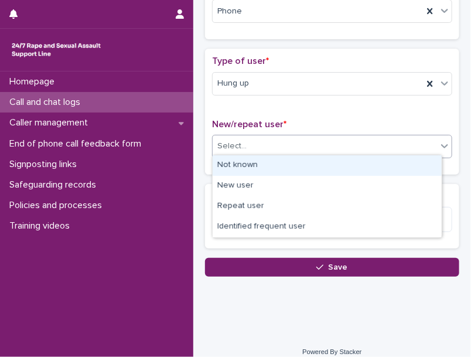
drag, startPoint x: 336, startPoint y: 146, endPoint x: 323, endPoint y: 160, distance: 19.1
click at [323, 160] on body "**********" at bounding box center [235, 178] width 471 height 357
click at [323, 160] on div "Not known" at bounding box center [327, 165] width 229 height 21
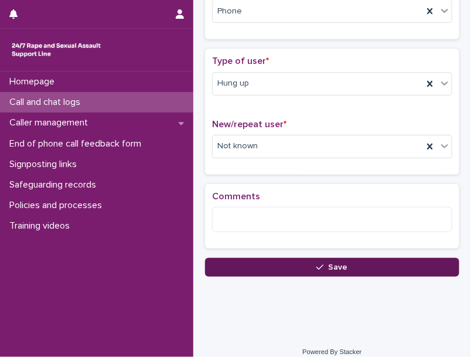
click at [254, 266] on button "Save" at bounding box center [332, 267] width 254 height 19
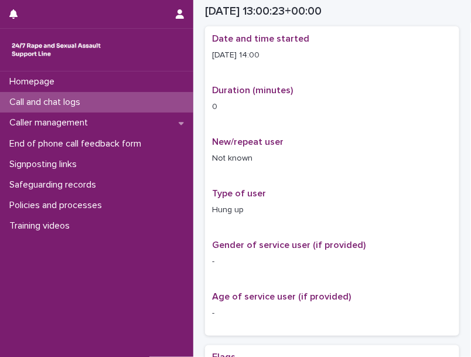
scroll to position [214, 0]
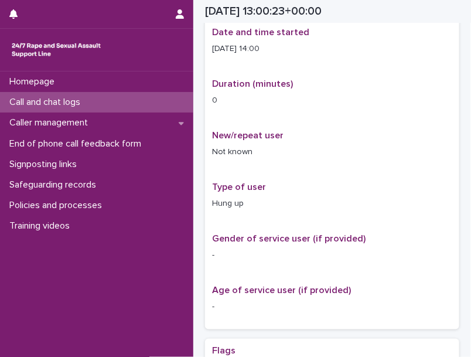
click at [112, 106] on div "Call and chat logs" at bounding box center [96, 102] width 193 height 21
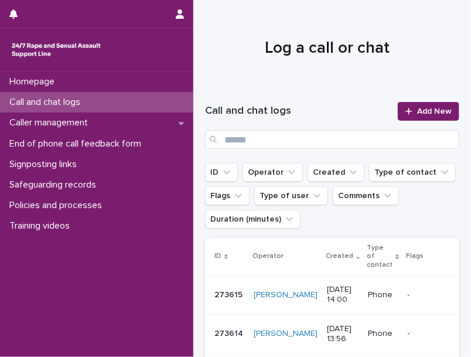
click at [311, 114] on h1 "Call and chat logs" at bounding box center [298, 111] width 186 height 14
click at [264, 111] on h1 "Call and chat logs" at bounding box center [298, 111] width 186 height 14
